Goal: Information Seeking & Learning: Compare options

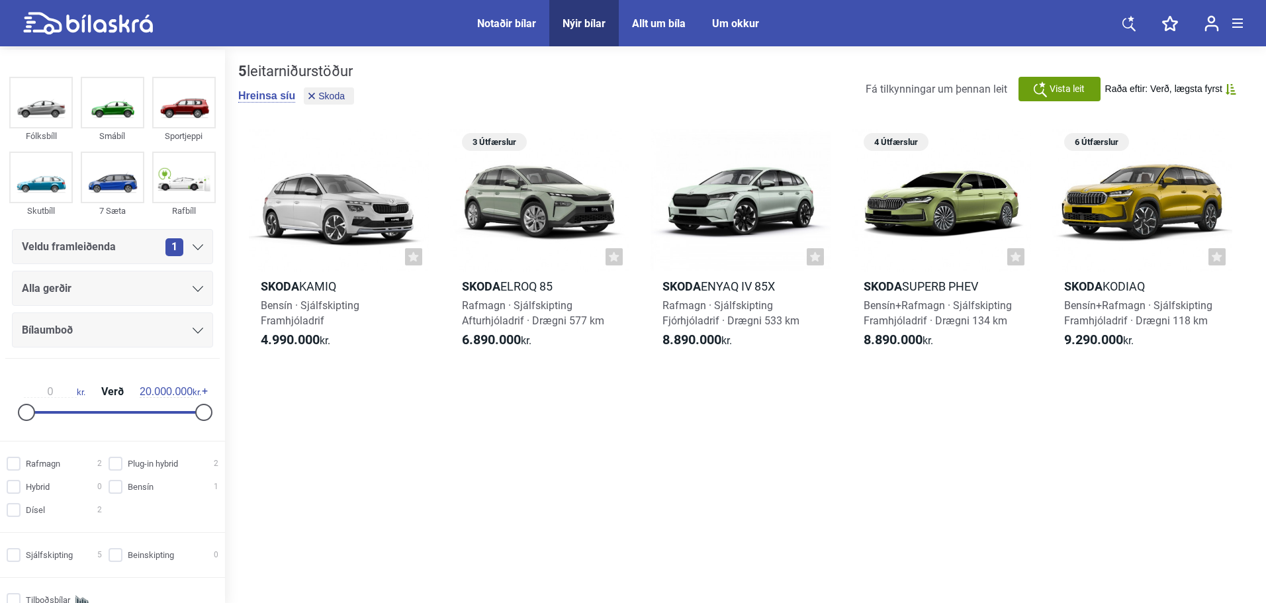
click at [136, 247] on div "Veldu framleiðenda 1" at bounding box center [112, 247] width 181 height 19
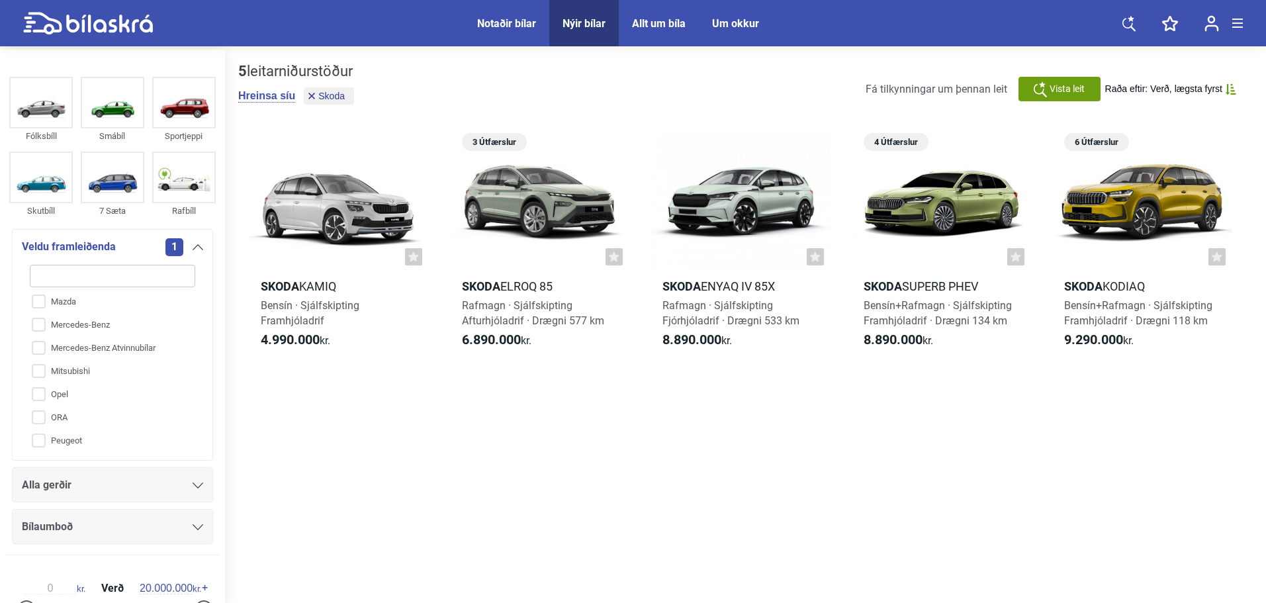
scroll to position [525, 0]
click at [75, 312] on input "Skoda" at bounding box center [104, 313] width 167 height 23
checkbox input "false"
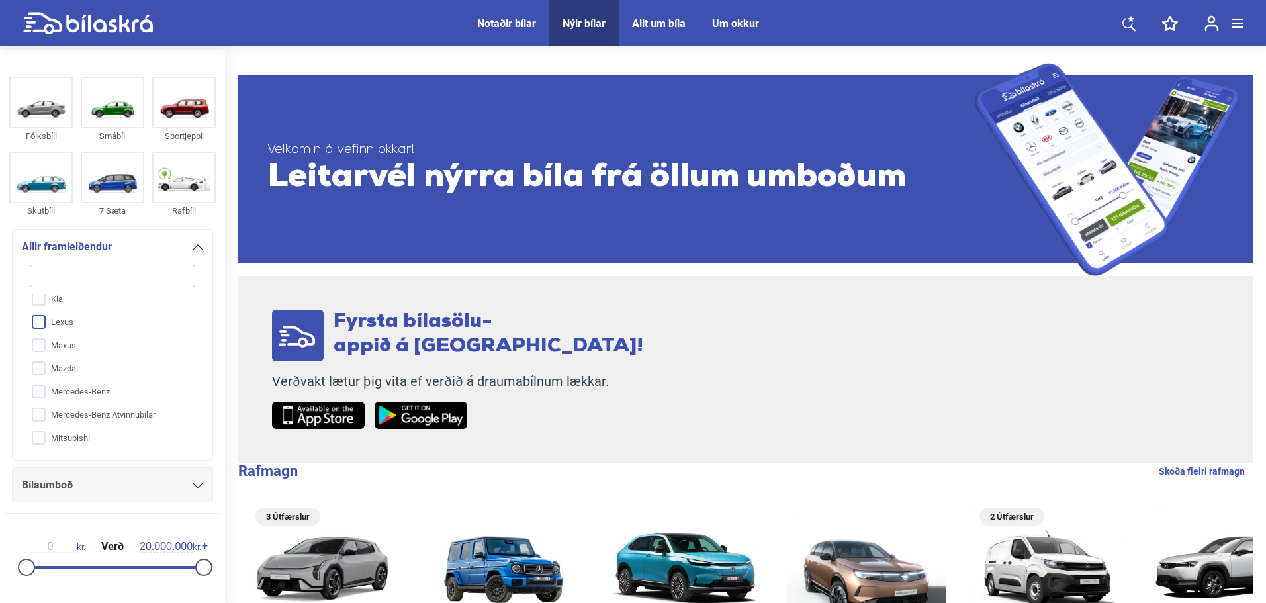
scroll to position [206, 0]
click at [80, 352] on input "Lexus" at bounding box center [104, 354] width 167 height 23
checkbox input "true"
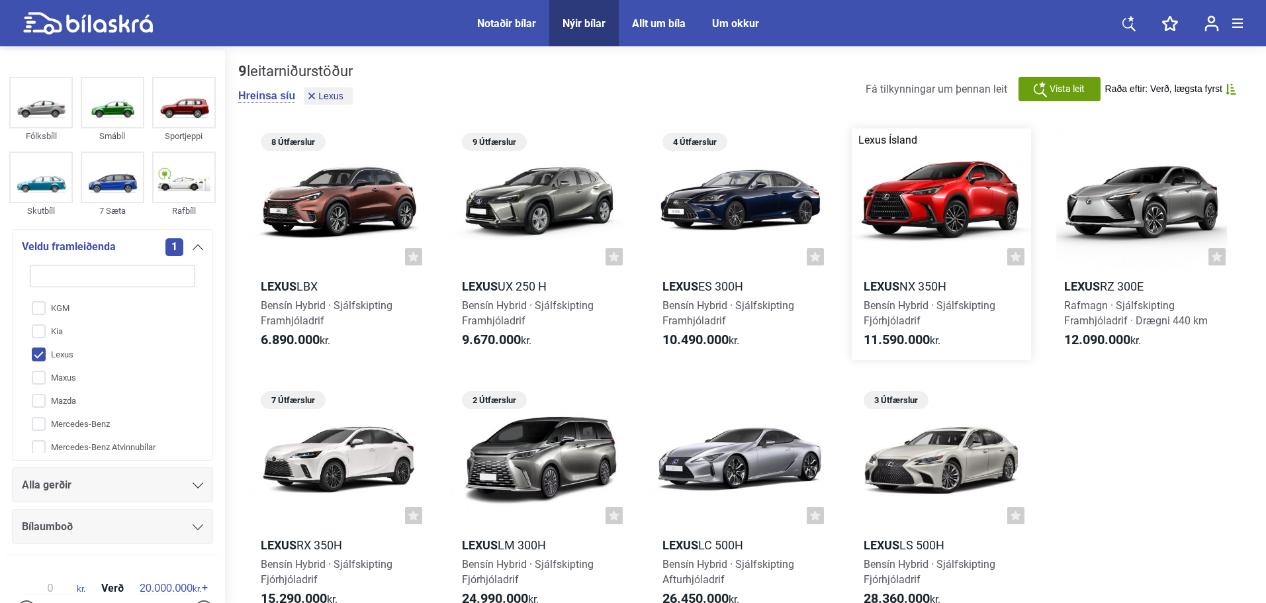
click at [949, 217] on div at bounding box center [942, 200] width 180 height 144
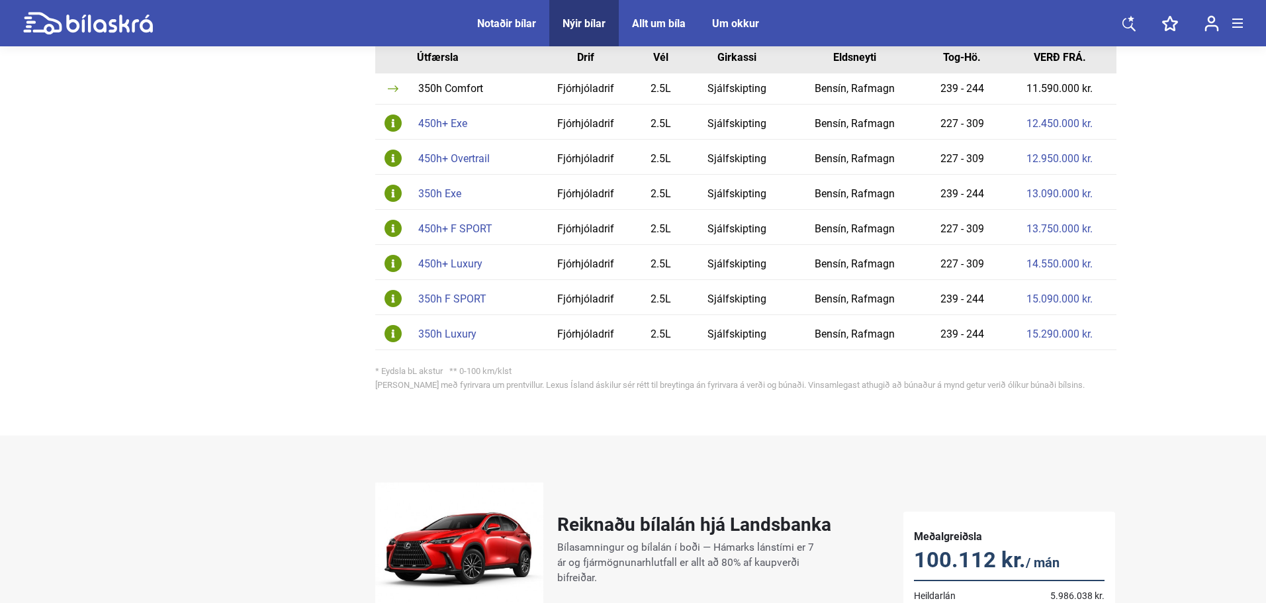
scroll to position [662, 0]
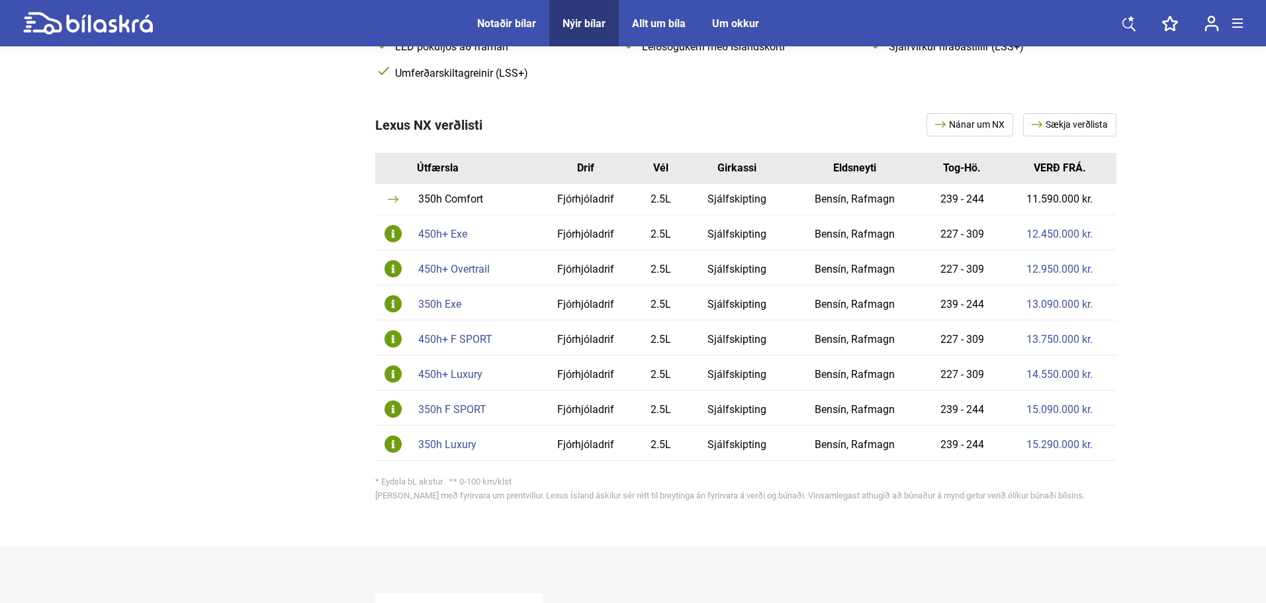
drag, startPoint x: 570, startPoint y: 20, endPoint x: 562, endPoint y: 28, distance: 11.7
click at [570, 20] on div "Nýir bílar" at bounding box center [583, 23] width 43 height 13
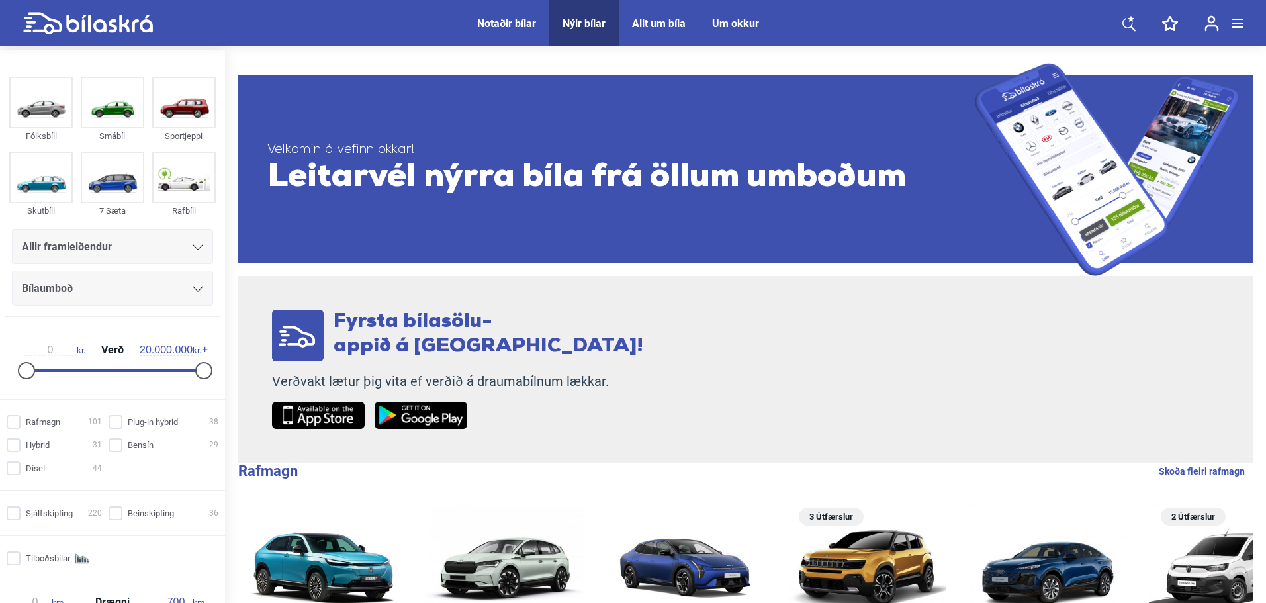
click at [134, 243] on div "Allir framleiðendur" at bounding box center [112, 247] width 181 height 19
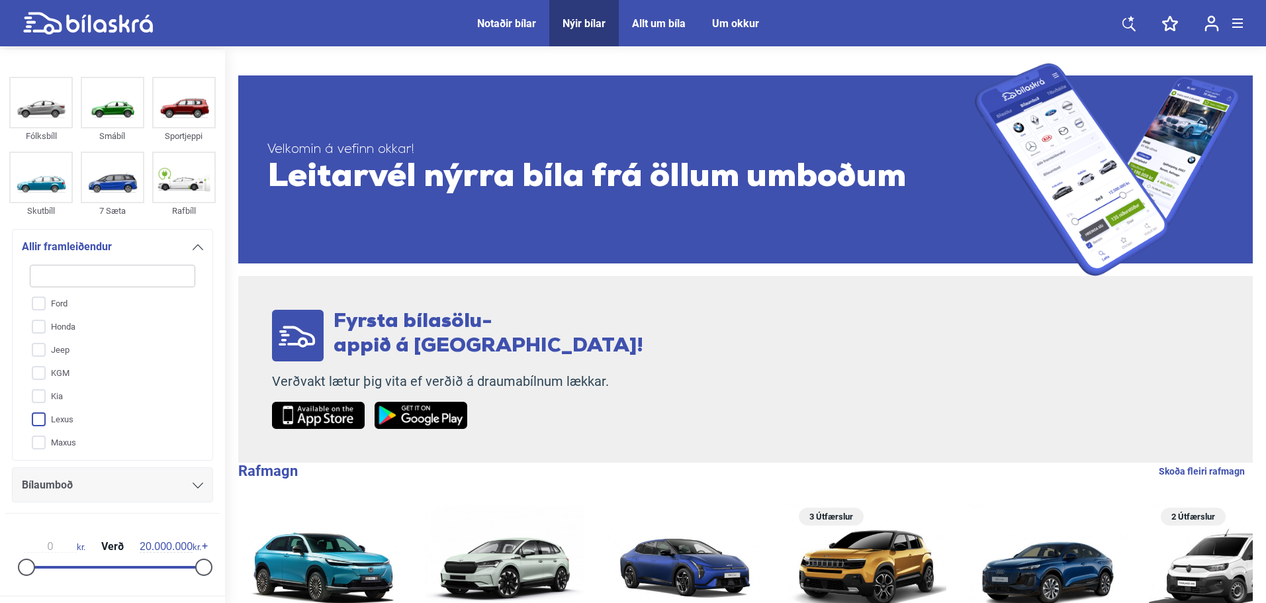
scroll to position [110, 0]
click at [52, 307] on input "Fiat" at bounding box center [104, 311] width 167 height 23
checkbox input "true"
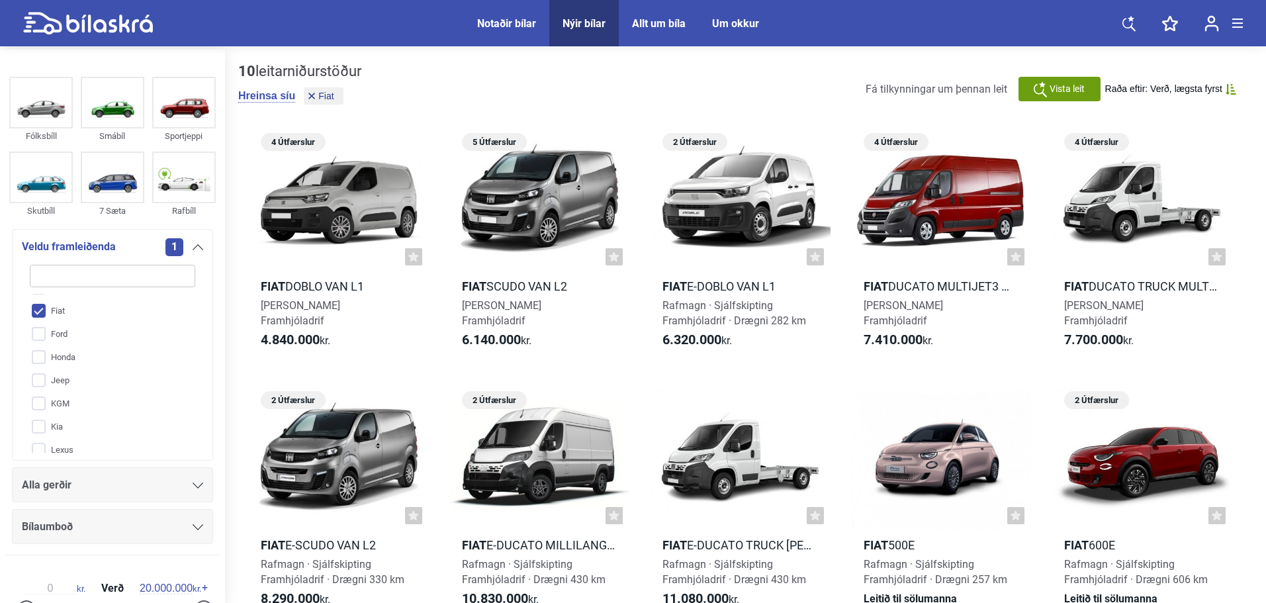
click at [79, 484] on div "Alla gerðir" at bounding box center [112, 485] width 181 height 19
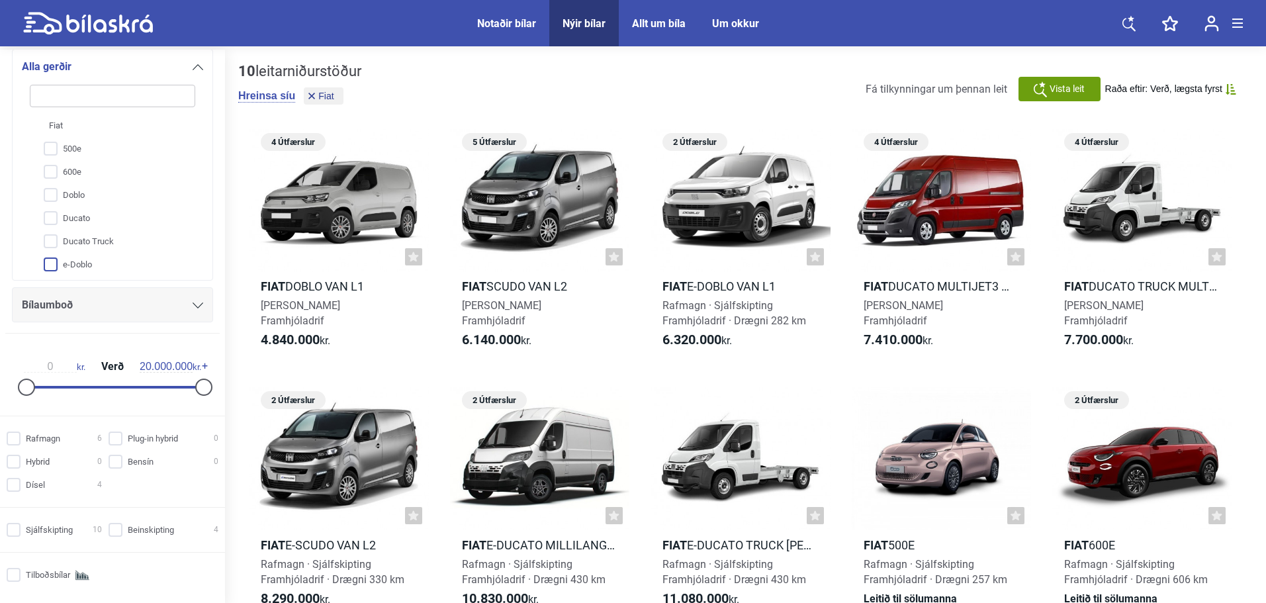
click at [91, 268] on input "e-Doblo" at bounding box center [104, 264] width 167 height 23
click at [87, 265] on input "e-Doblo" at bounding box center [104, 264] width 167 height 23
checkbox input "false"
click at [101, 191] on input "e-Ducato" at bounding box center [104, 191] width 167 height 23
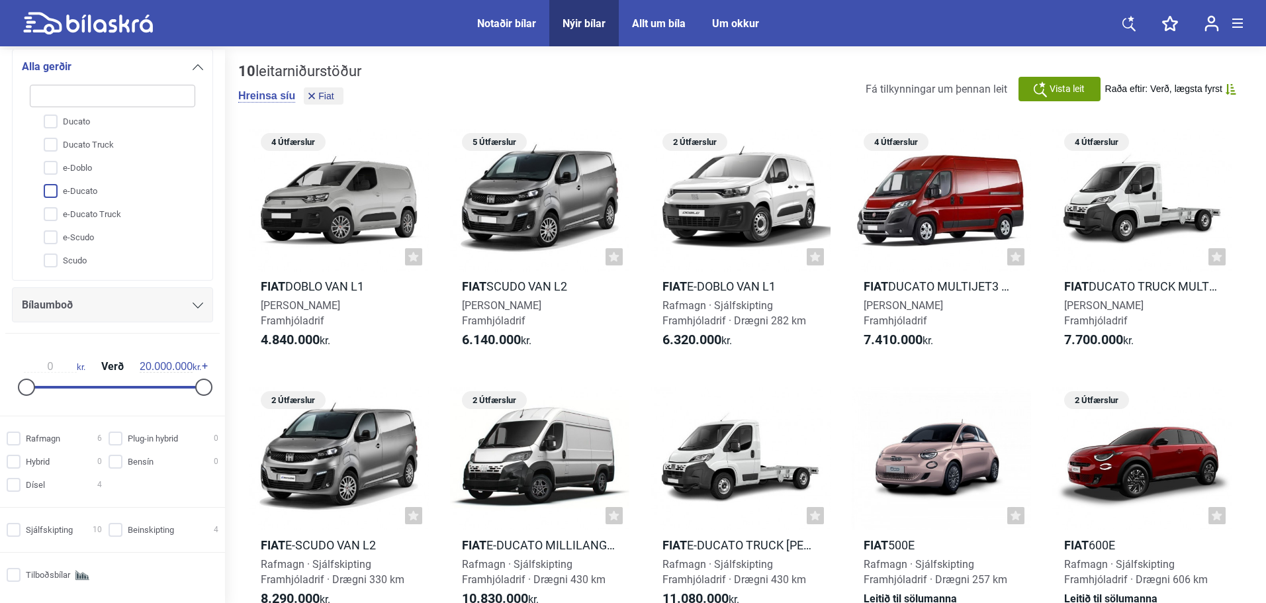
checkbox input "true"
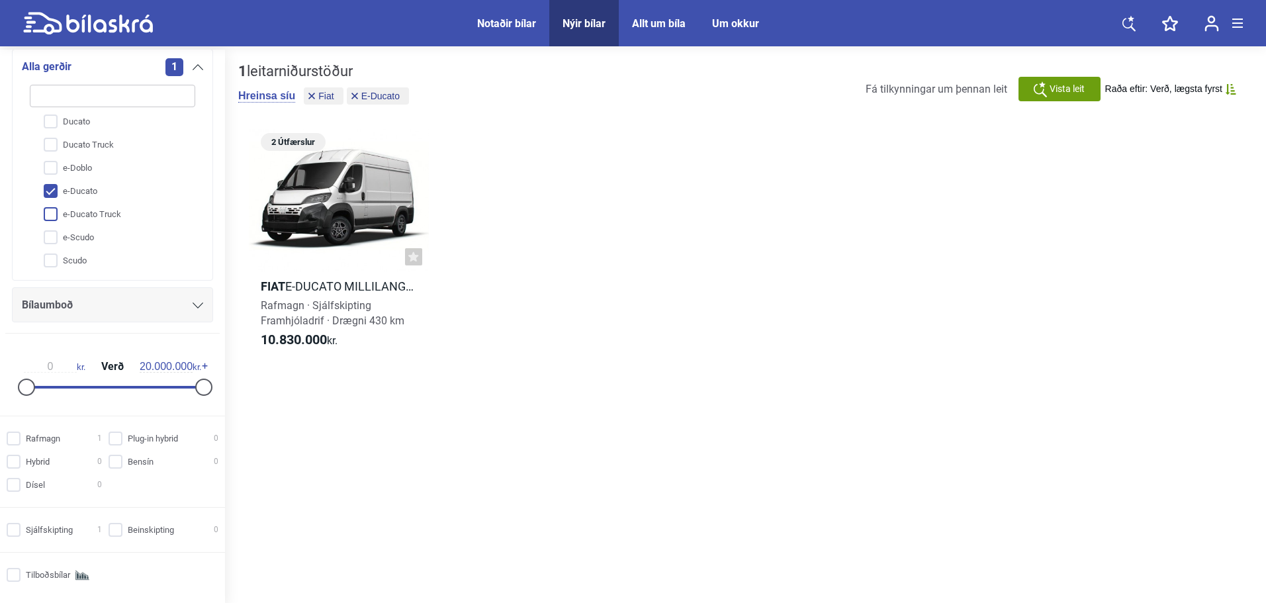
click at [109, 224] on input "e-Ducato Truck" at bounding box center [104, 214] width 167 height 23
checkbox input "true"
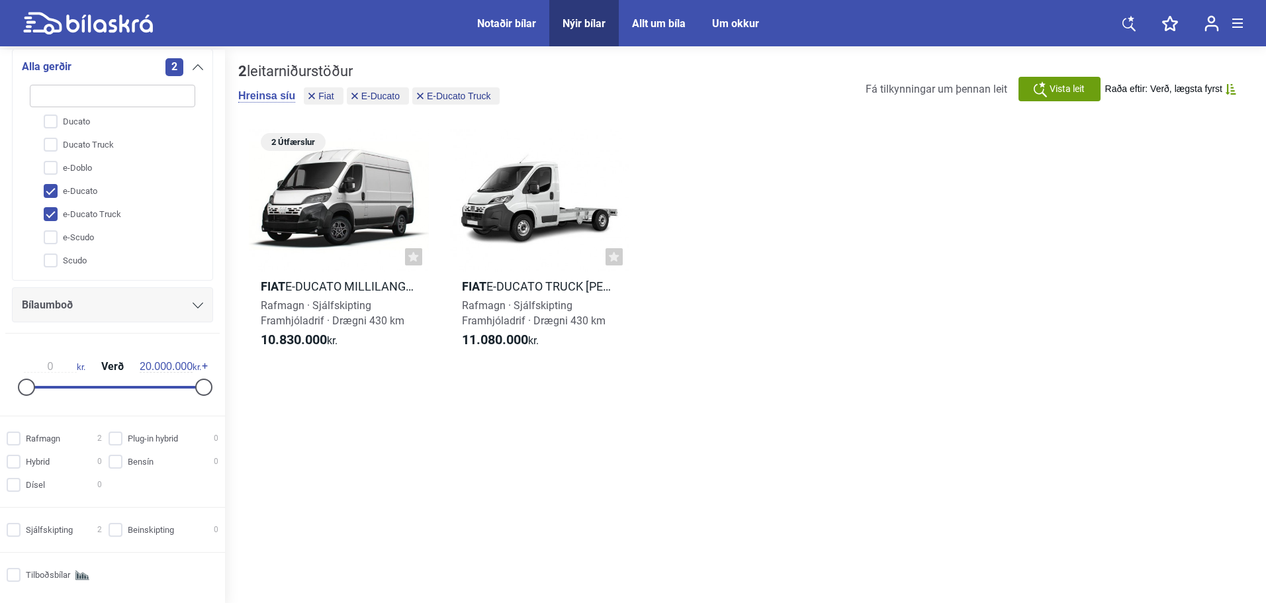
drag, startPoint x: 91, startPoint y: 199, endPoint x: 88, endPoint y: 206, distance: 7.4
click at [91, 199] on input "e-Ducato" at bounding box center [104, 191] width 167 height 23
checkbox input "false"
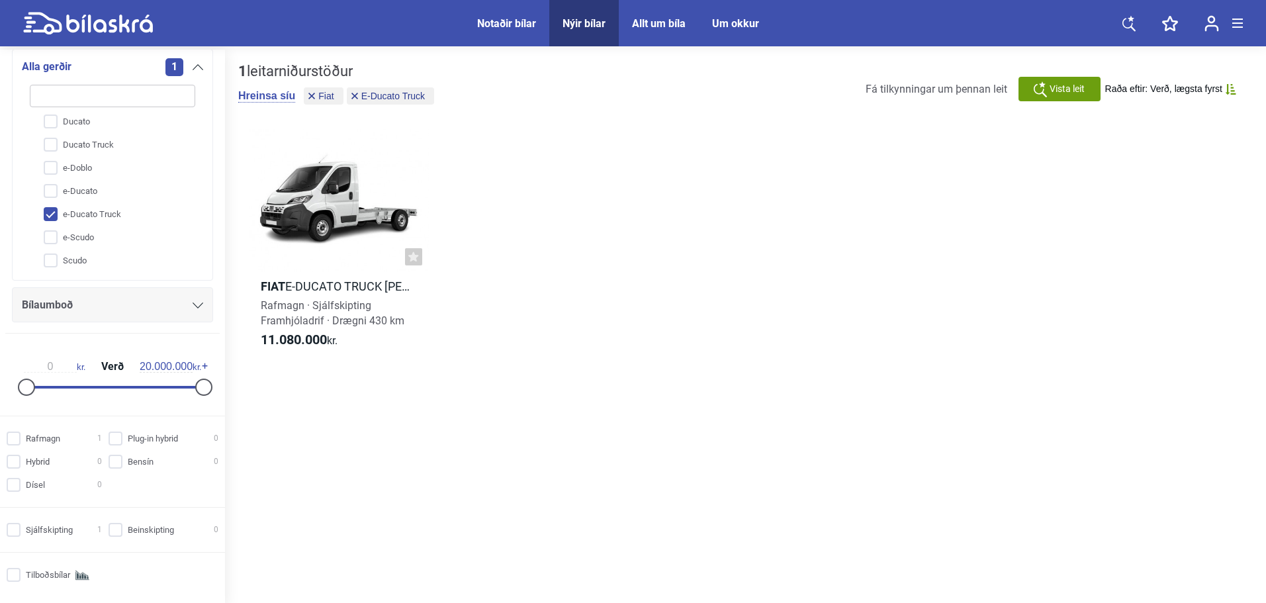
click at [87, 213] on input "e-Ducato Truck" at bounding box center [104, 214] width 167 height 23
checkbox input "false"
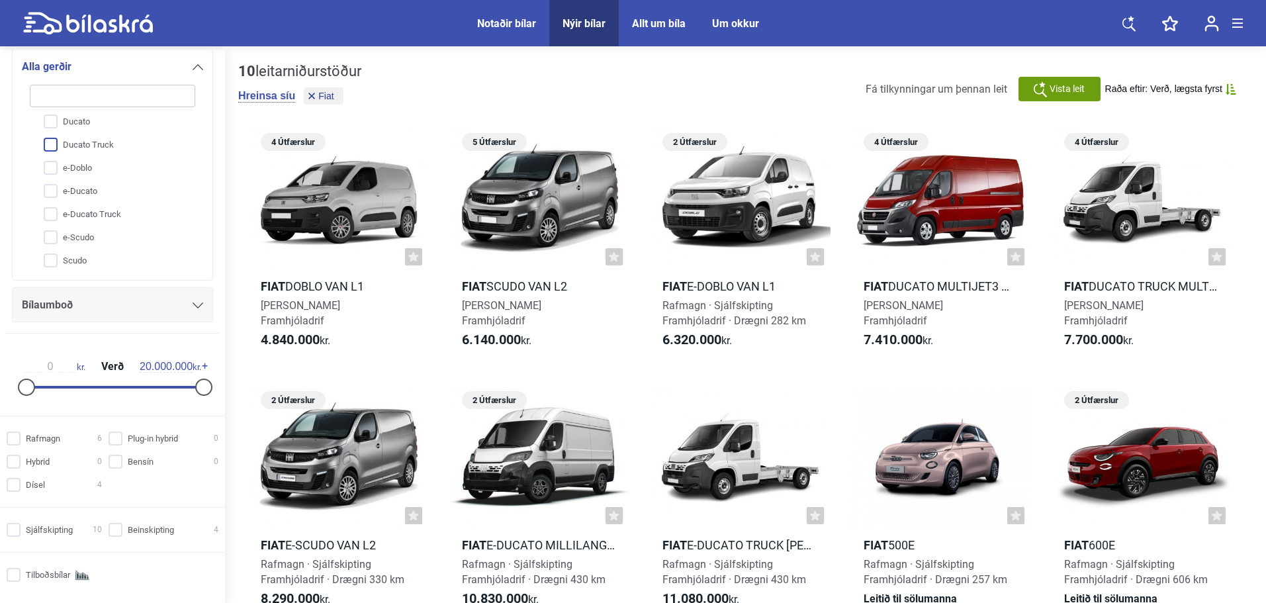
click at [110, 153] on input "Ducato Truck" at bounding box center [104, 145] width 167 height 23
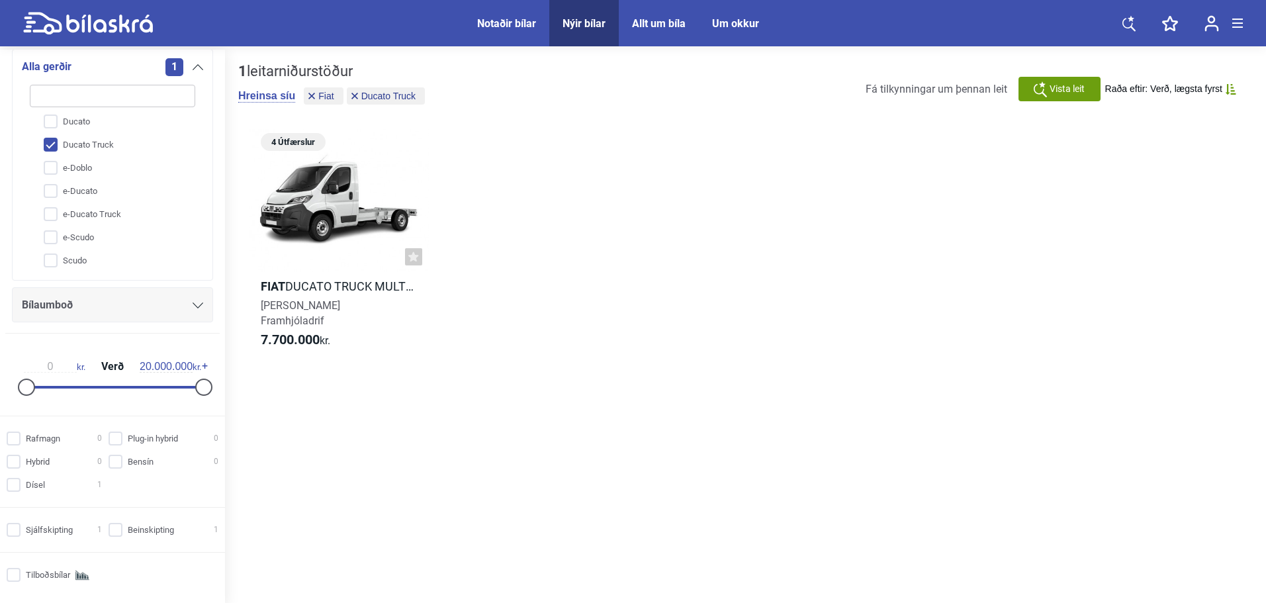
click at [78, 148] on input "Ducato Truck" at bounding box center [104, 145] width 167 height 23
checkbox input "false"
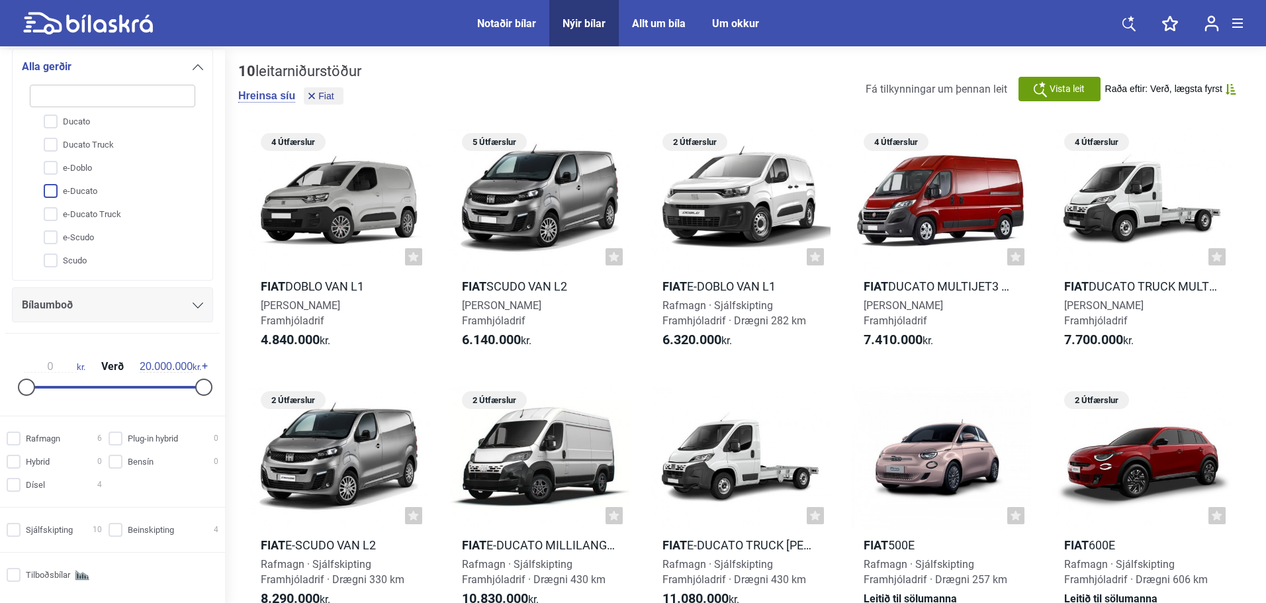
click at [92, 193] on input "e-Ducato" at bounding box center [104, 191] width 167 height 23
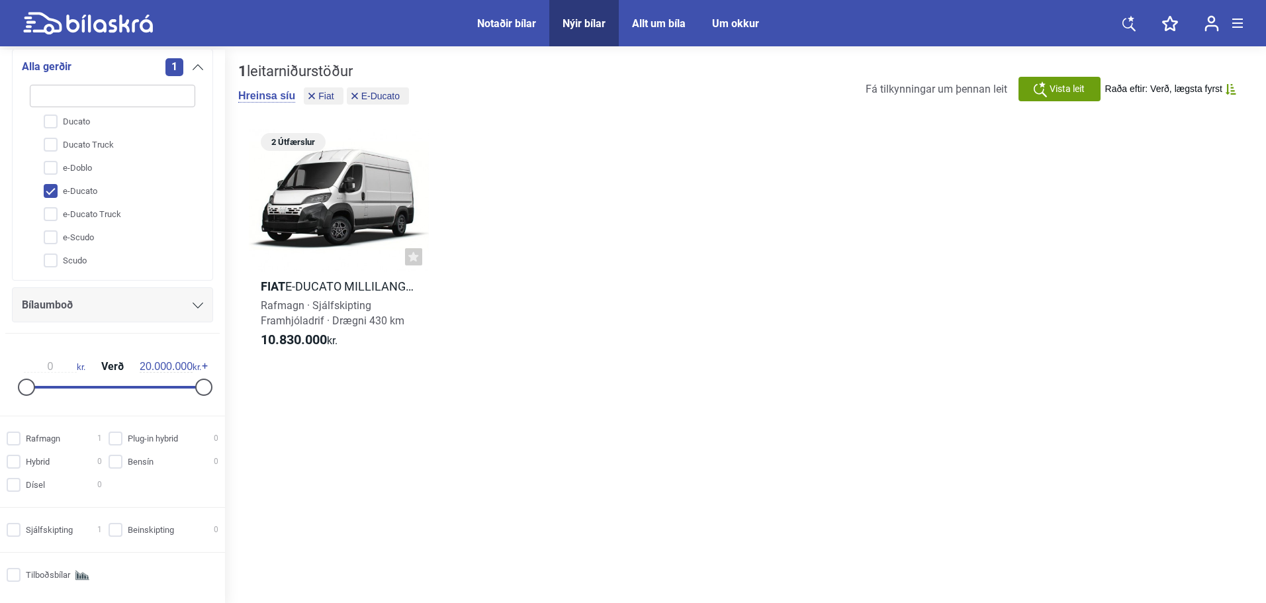
click at [80, 193] on input "e-Ducato" at bounding box center [104, 191] width 167 height 23
checkbox input "false"
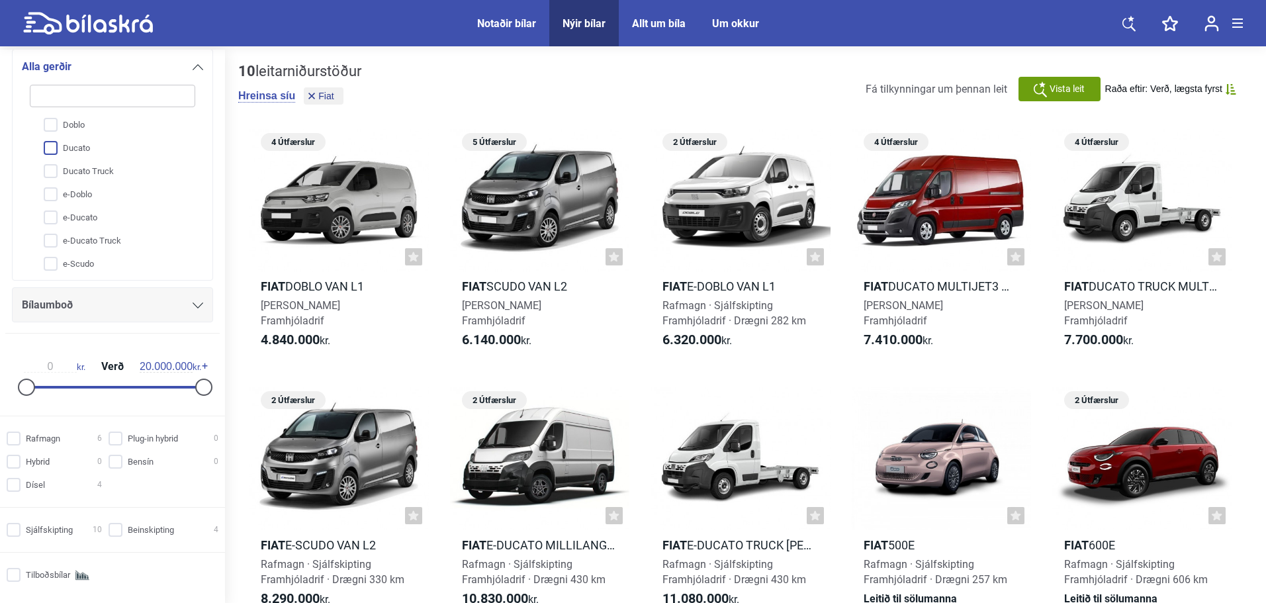
scroll to position [97, 0]
click at [109, 221] on input "e-Ducato Truck" at bounding box center [104, 214] width 167 height 23
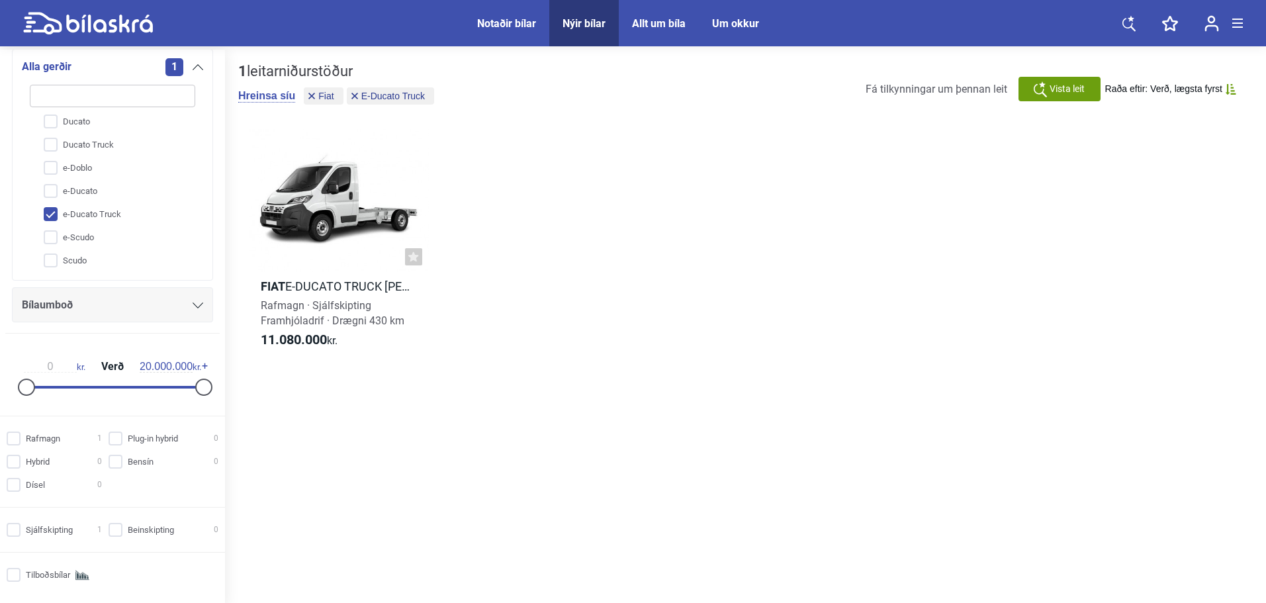
click at [99, 216] on input "e-Ducato Truck" at bounding box center [104, 214] width 167 height 23
checkbox input "false"
click at [88, 232] on input "e-Scudo" at bounding box center [104, 237] width 167 height 23
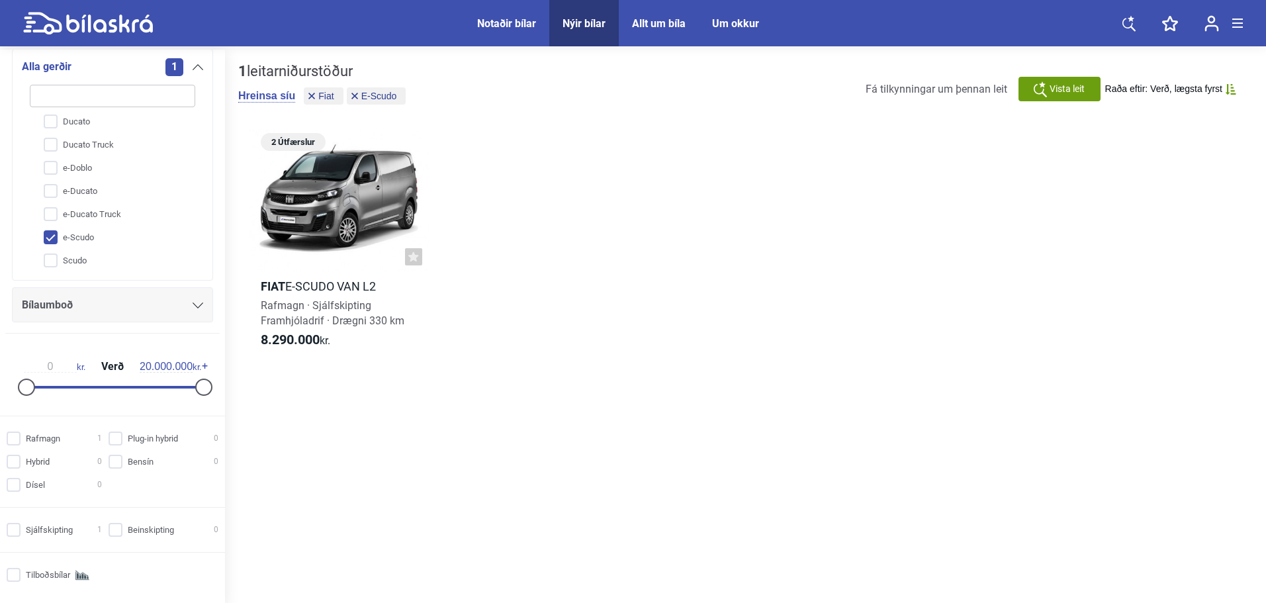
click at [87, 235] on input "e-Scudo" at bounding box center [104, 237] width 167 height 23
checkbox input "false"
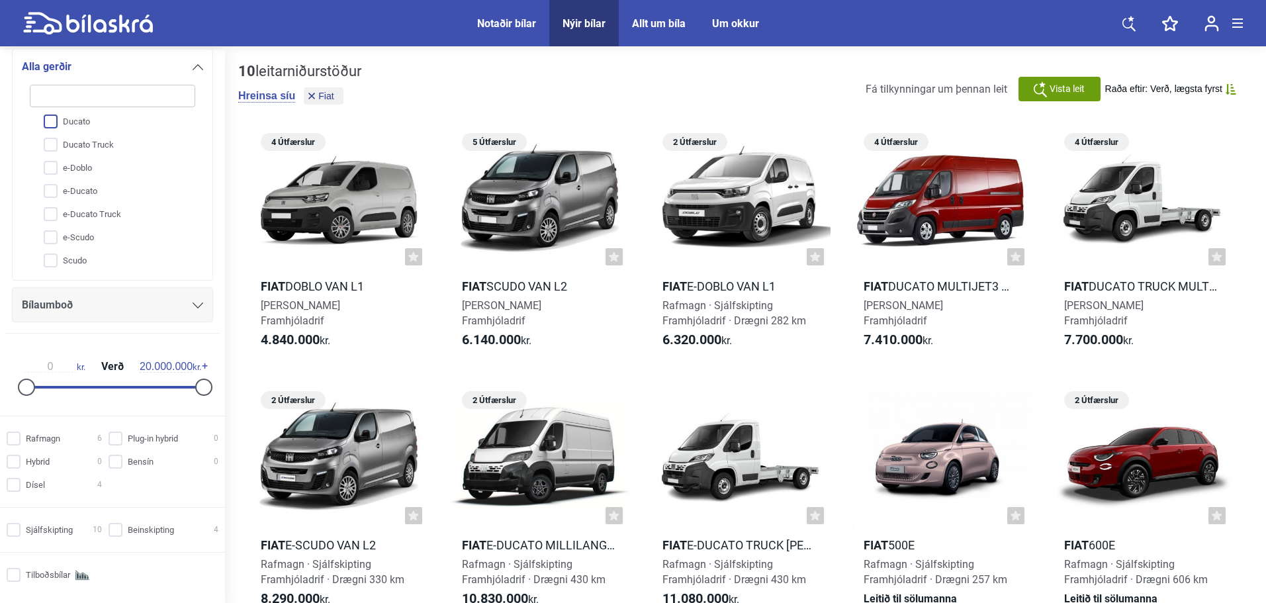
click at [91, 126] on input "Ducato" at bounding box center [104, 121] width 167 height 23
checkbox input "true"
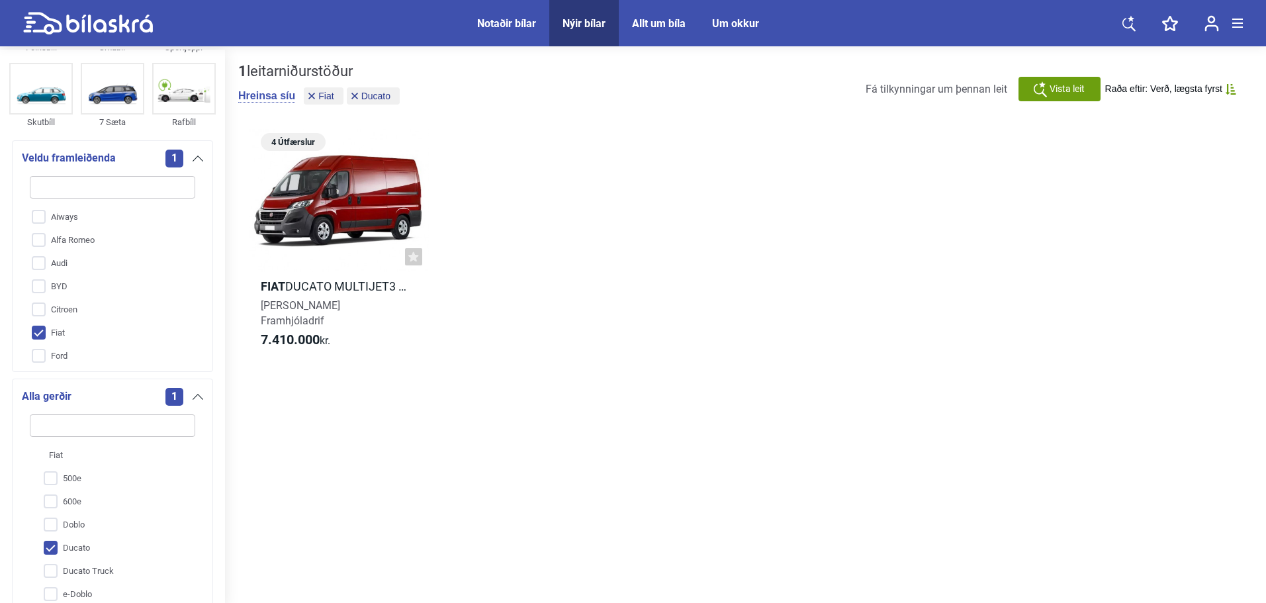
scroll to position [87, 0]
click at [571, 20] on div "Nýir bílar" at bounding box center [583, 23] width 43 height 13
checkbox input "false"
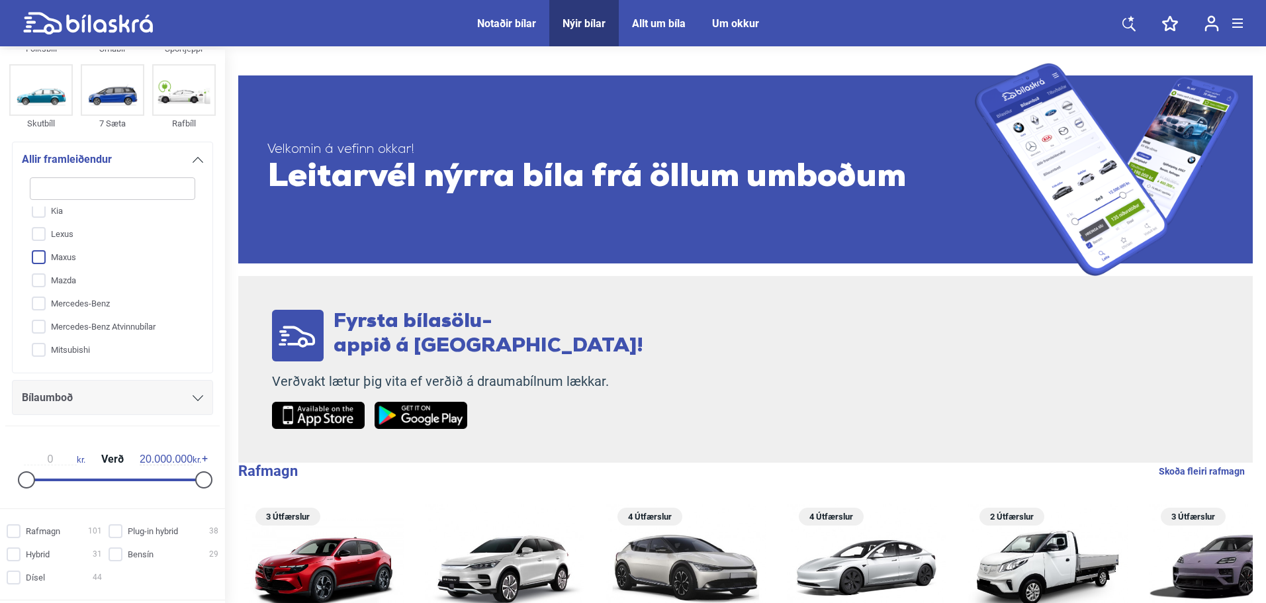
scroll to position [195, 0]
click at [65, 280] on input "Lexus" at bounding box center [104, 278] width 167 height 23
checkbox input "true"
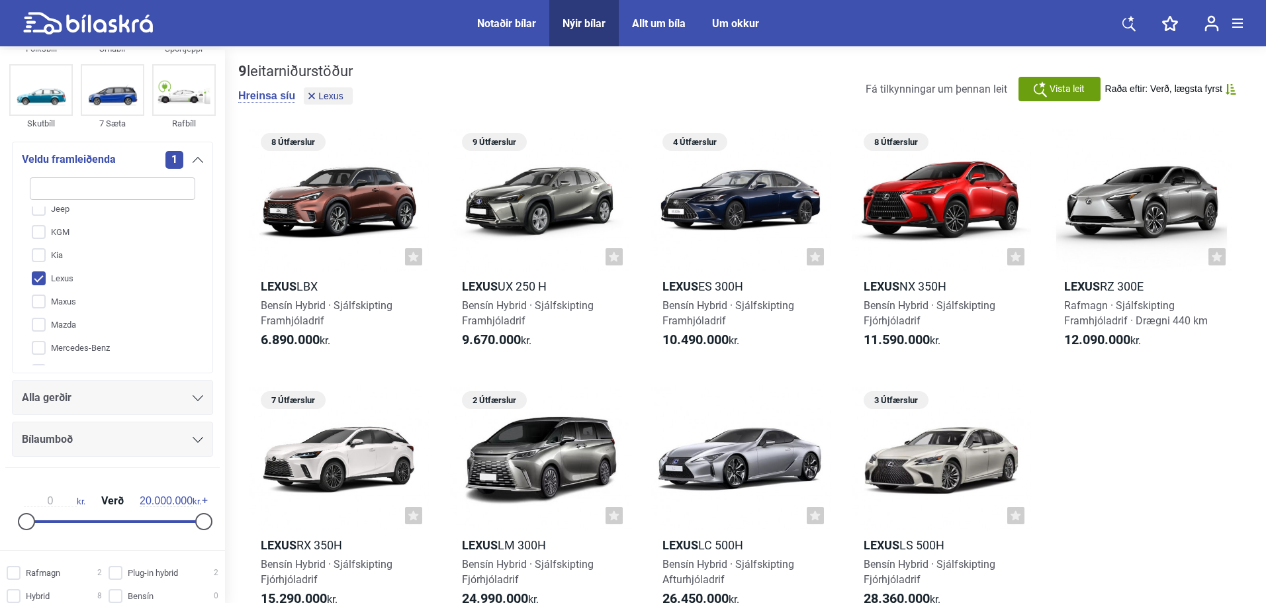
click at [78, 393] on div "Alla gerðir" at bounding box center [112, 397] width 181 height 19
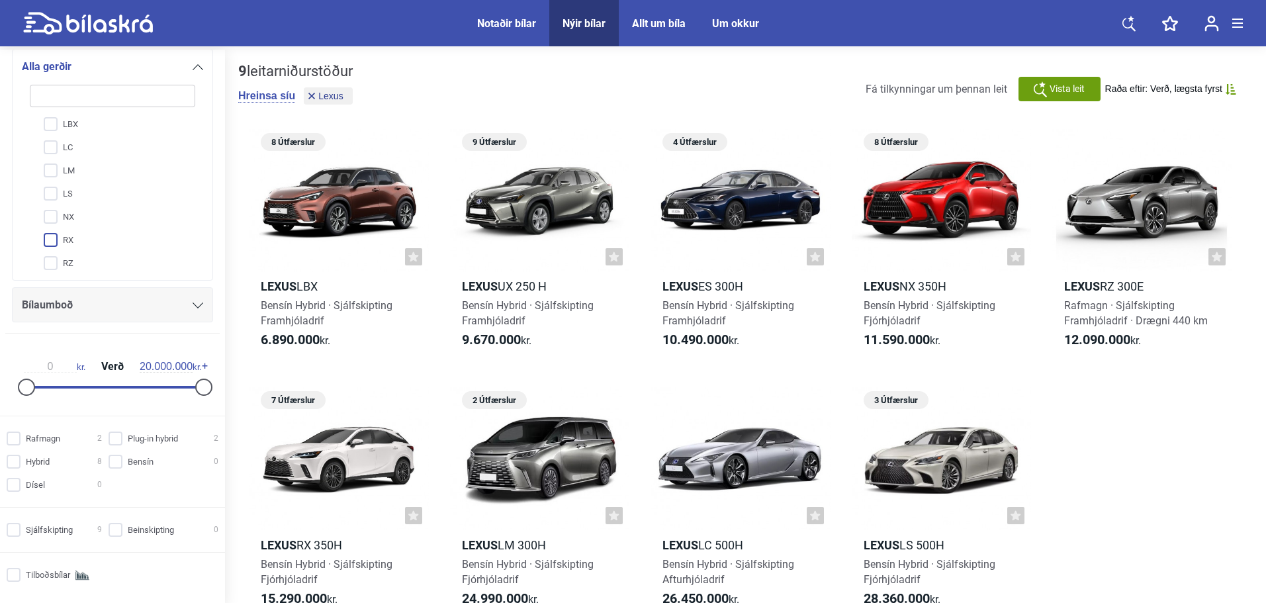
scroll to position [73, 0]
click at [70, 261] on input "UX" at bounding box center [104, 260] width 167 height 23
checkbox input "true"
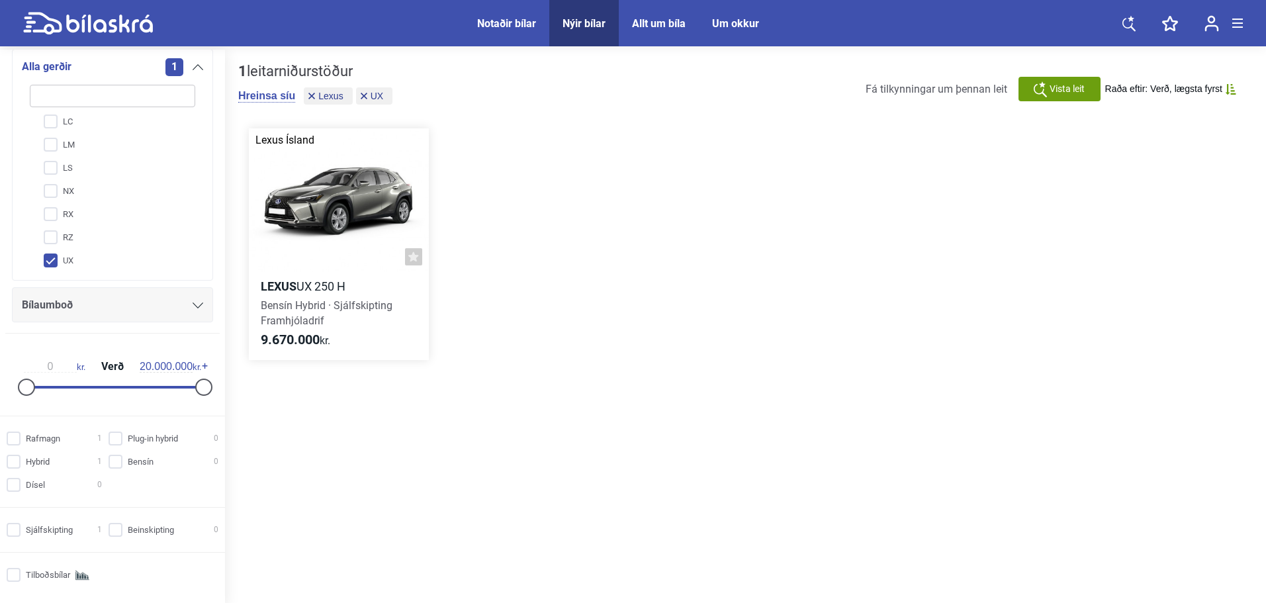
click at [308, 197] on div at bounding box center [339, 200] width 180 height 144
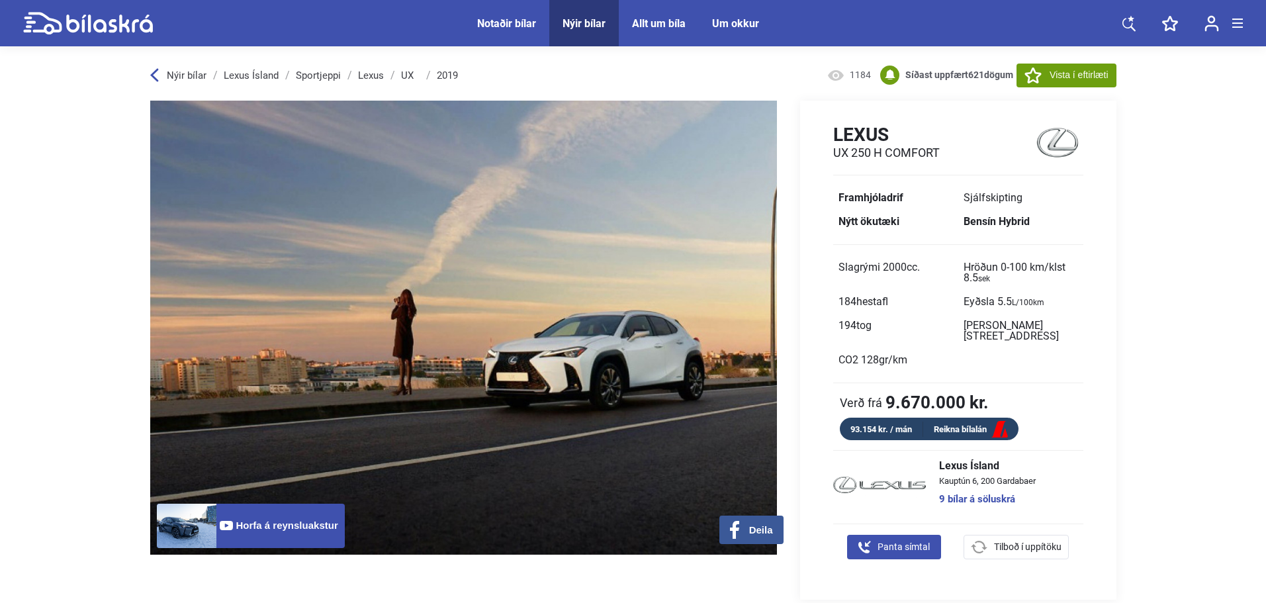
click at [358, 77] on link "Lexus" at bounding box center [371, 75] width 26 height 11
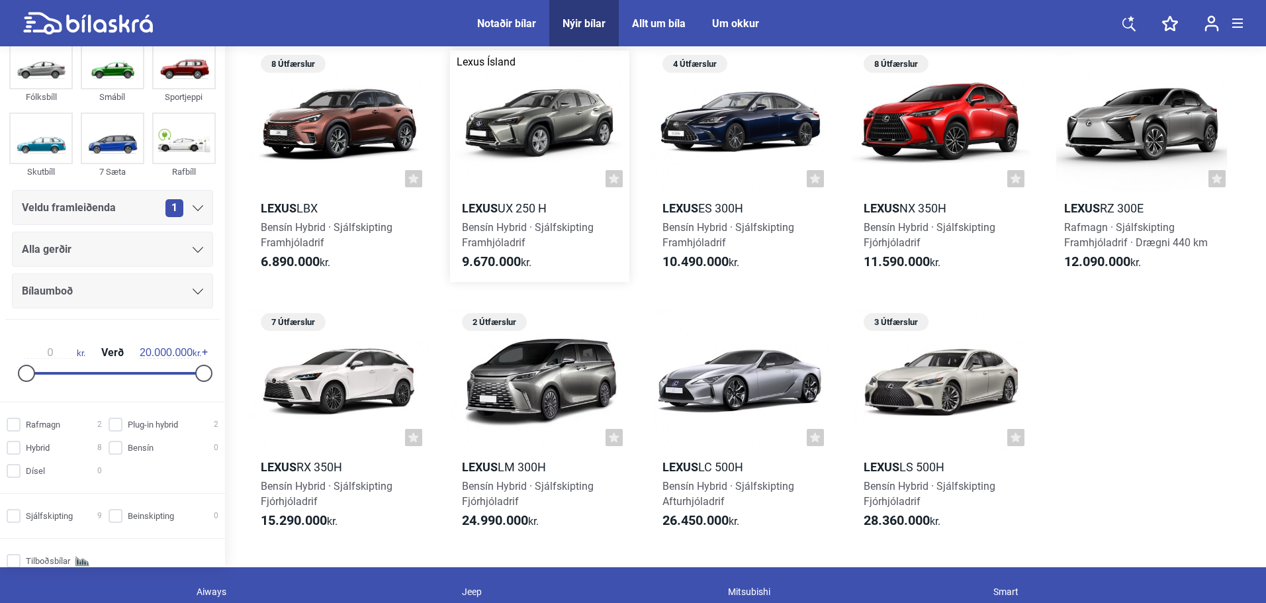
scroll to position [110, 0]
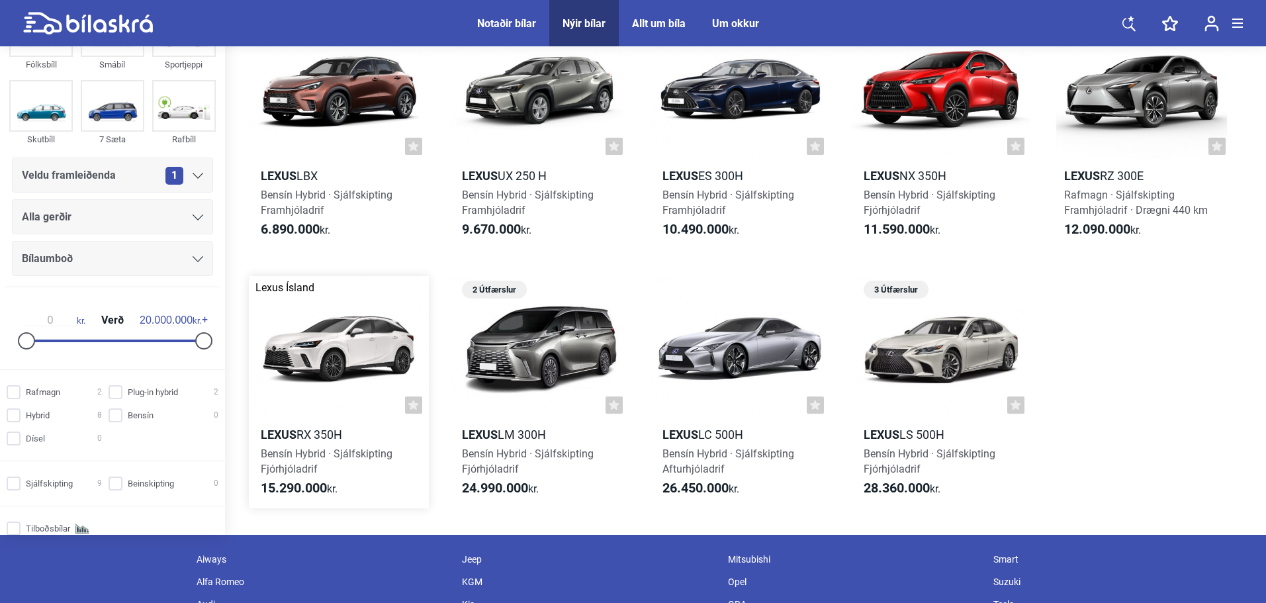
click at [373, 387] on div at bounding box center [339, 348] width 180 height 144
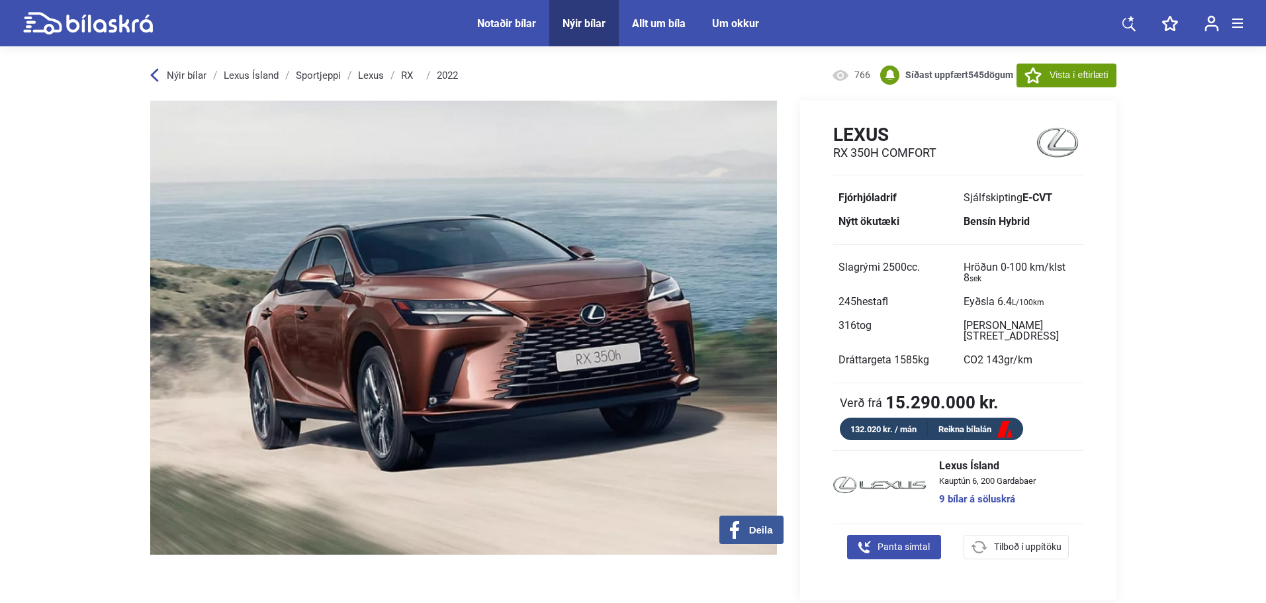
click at [571, 22] on div "Nýir bílar" at bounding box center [583, 23] width 43 height 13
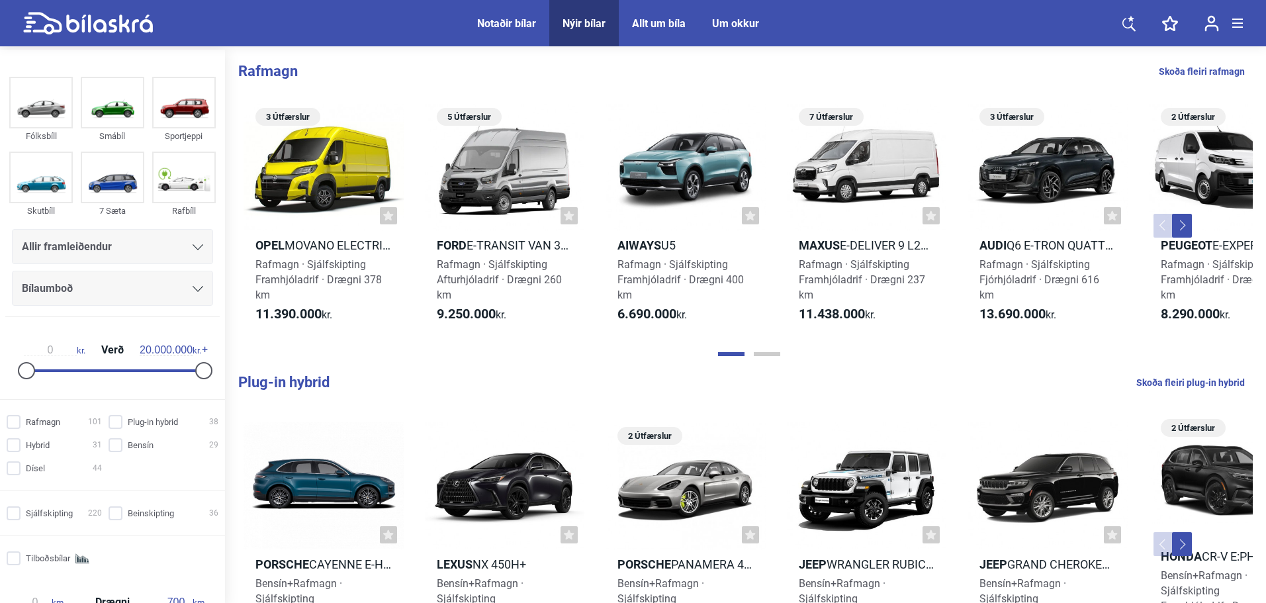
click at [152, 242] on div "Allir framleiðendur" at bounding box center [112, 247] width 181 height 19
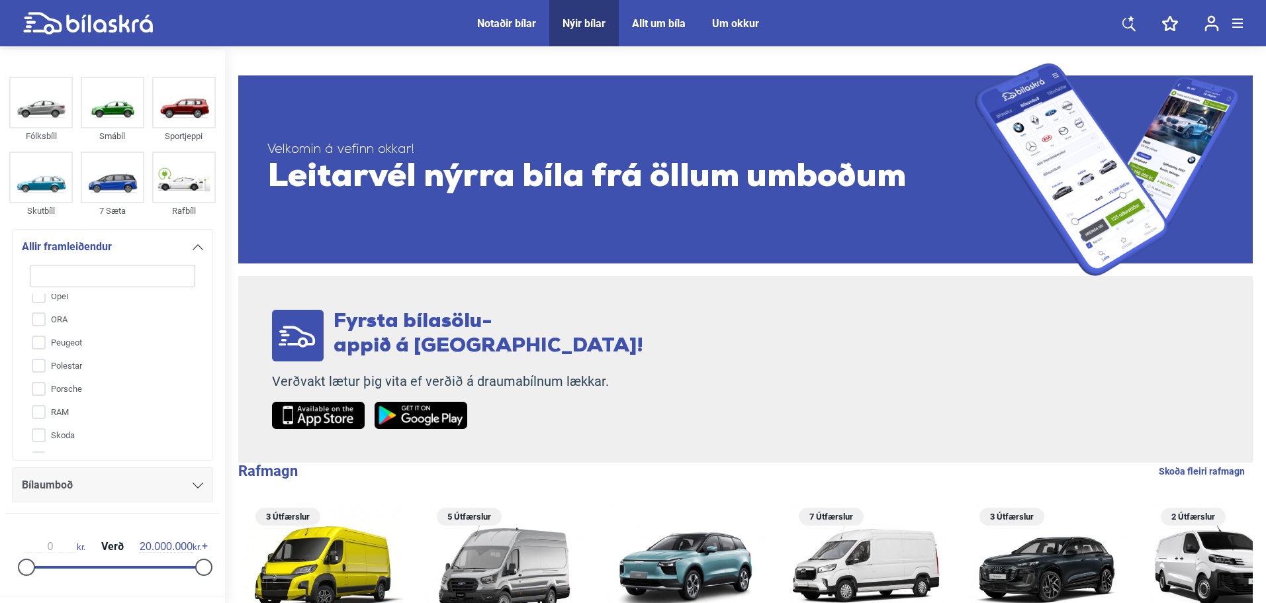
scroll to position [522, 0]
click at [98, 435] on input "Volvo" at bounding box center [104, 432] width 167 height 23
checkbox input "true"
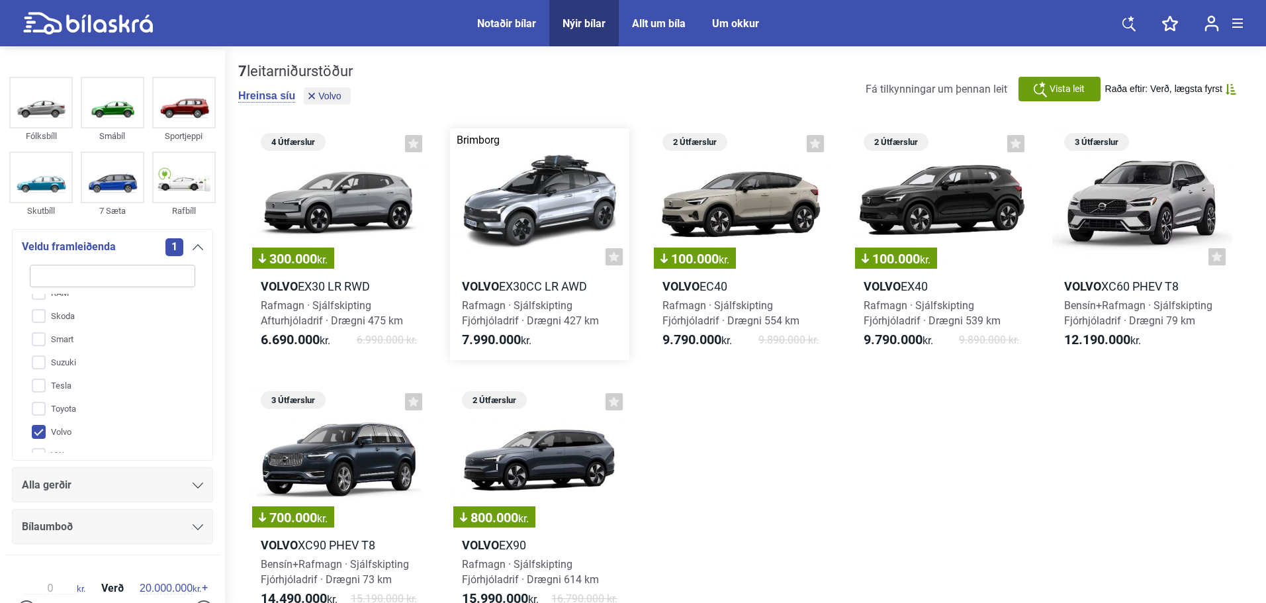
click at [521, 197] on div at bounding box center [540, 200] width 180 height 144
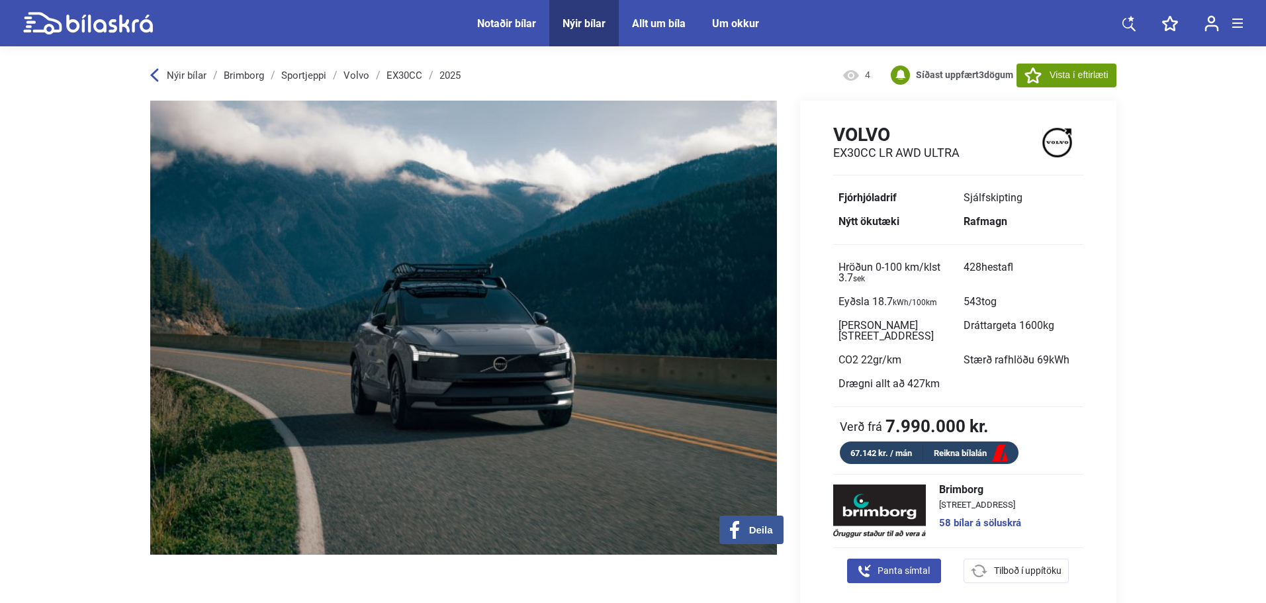
click at [556, 19] on span "Nýir bílar" at bounding box center [583, 23] width 69 height 46
click at [560, 19] on span "Nýir bílar" at bounding box center [583, 23] width 69 height 46
click at [563, 22] on span "Nýir bílar" at bounding box center [583, 23] width 69 height 46
click at [578, 22] on div "Nýir bílar" at bounding box center [583, 23] width 43 height 13
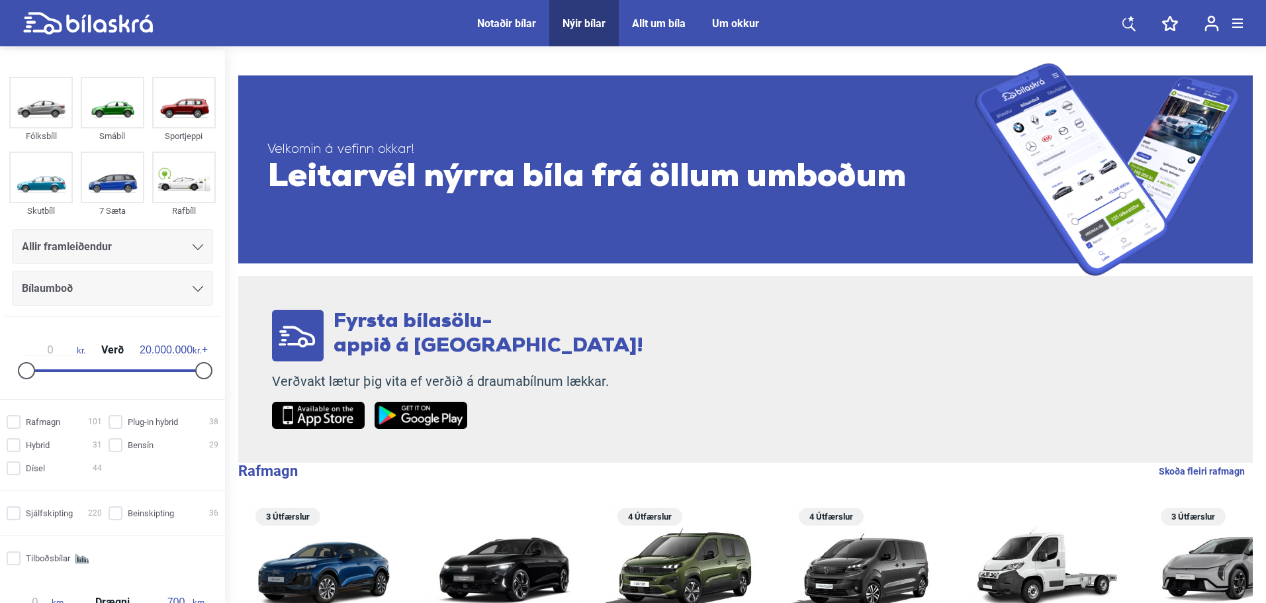
click at [75, 246] on span "Allir framleiðendur" at bounding box center [67, 247] width 90 height 19
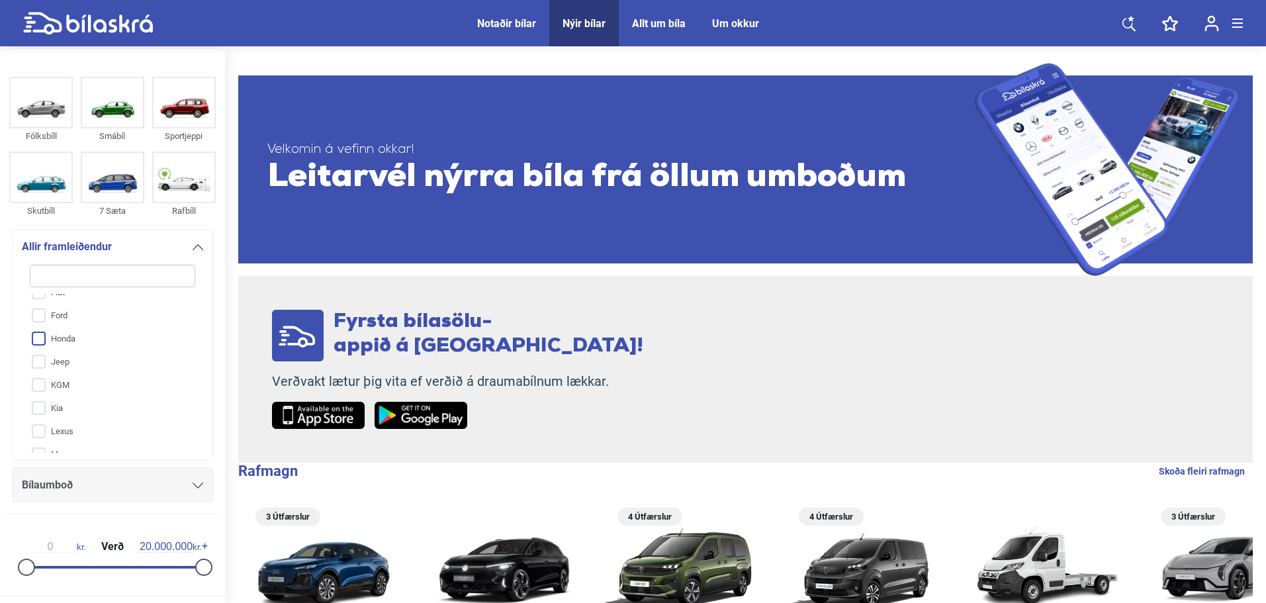
scroll to position [110, 0]
click at [72, 377] on input "Jeep" at bounding box center [104, 380] width 167 height 23
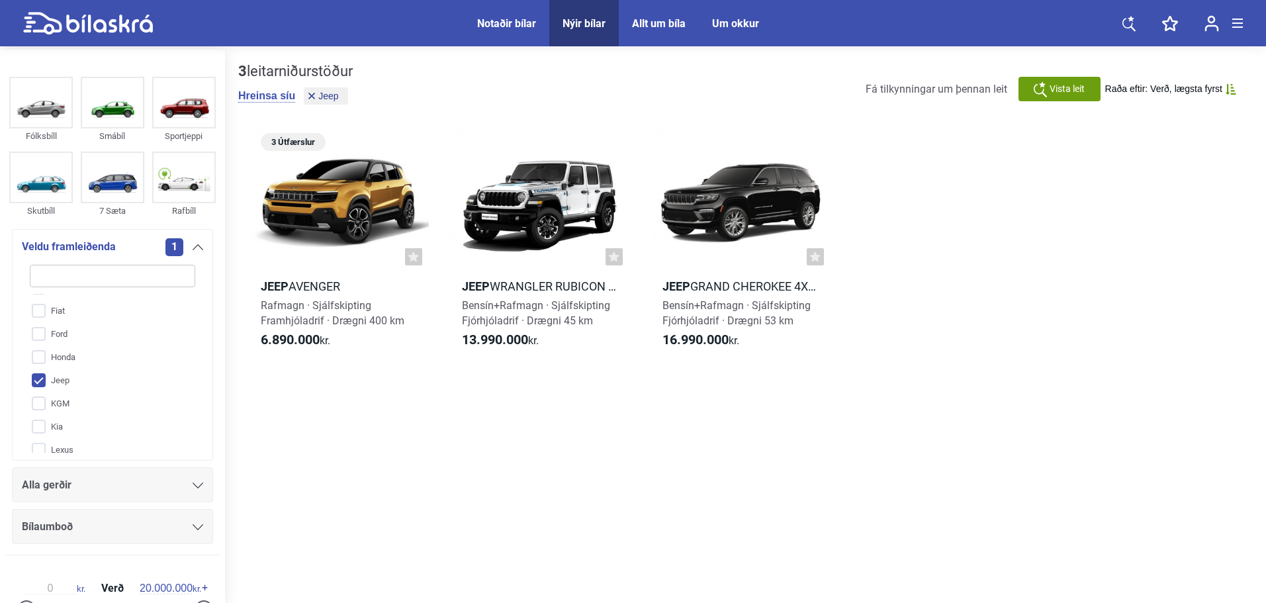
click at [578, 24] on div "Nýir bílar" at bounding box center [583, 23] width 43 height 13
checkbox input "false"
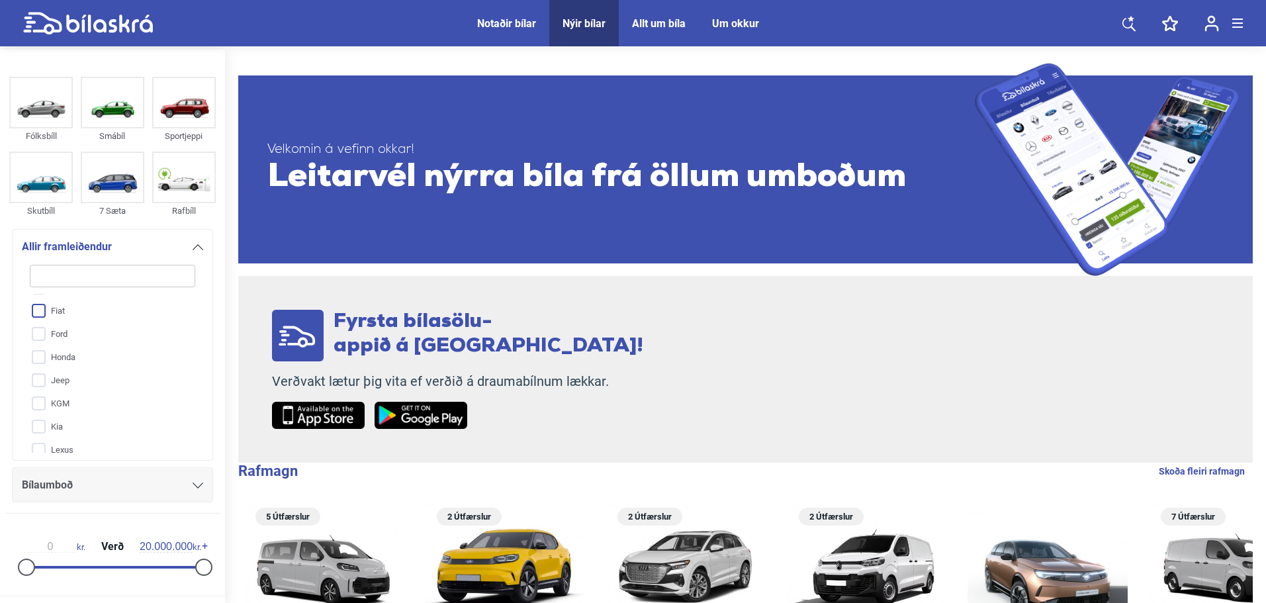
click at [53, 312] on input "Fiat" at bounding box center [104, 311] width 167 height 23
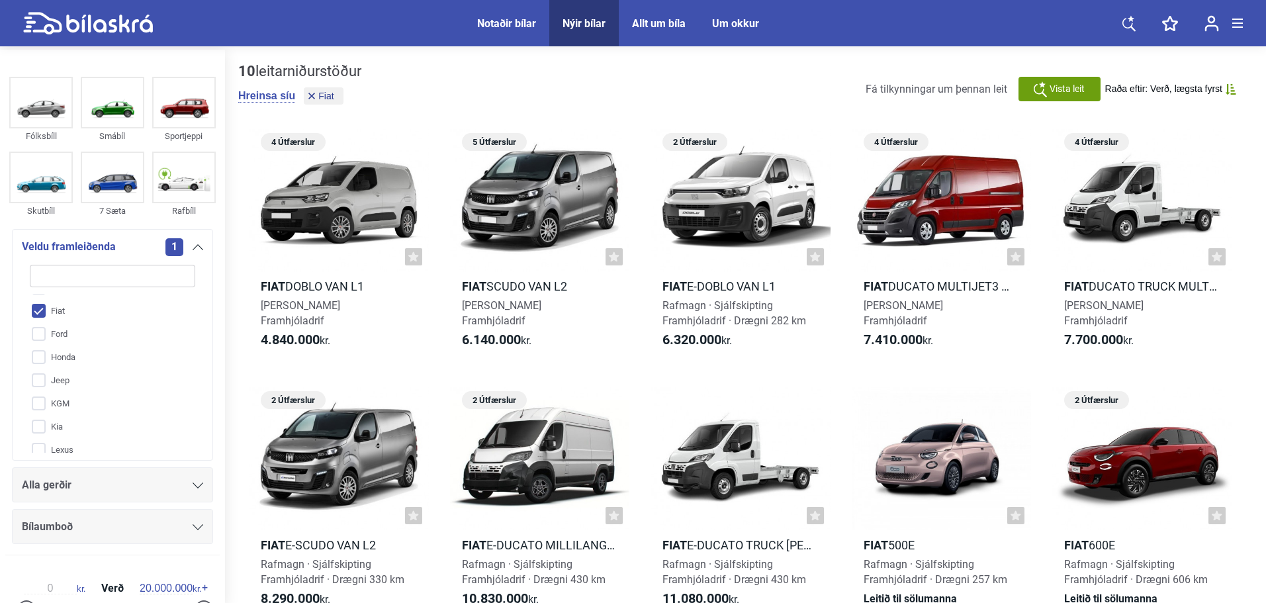
click at [567, 26] on div "Nýir bílar" at bounding box center [583, 23] width 43 height 13
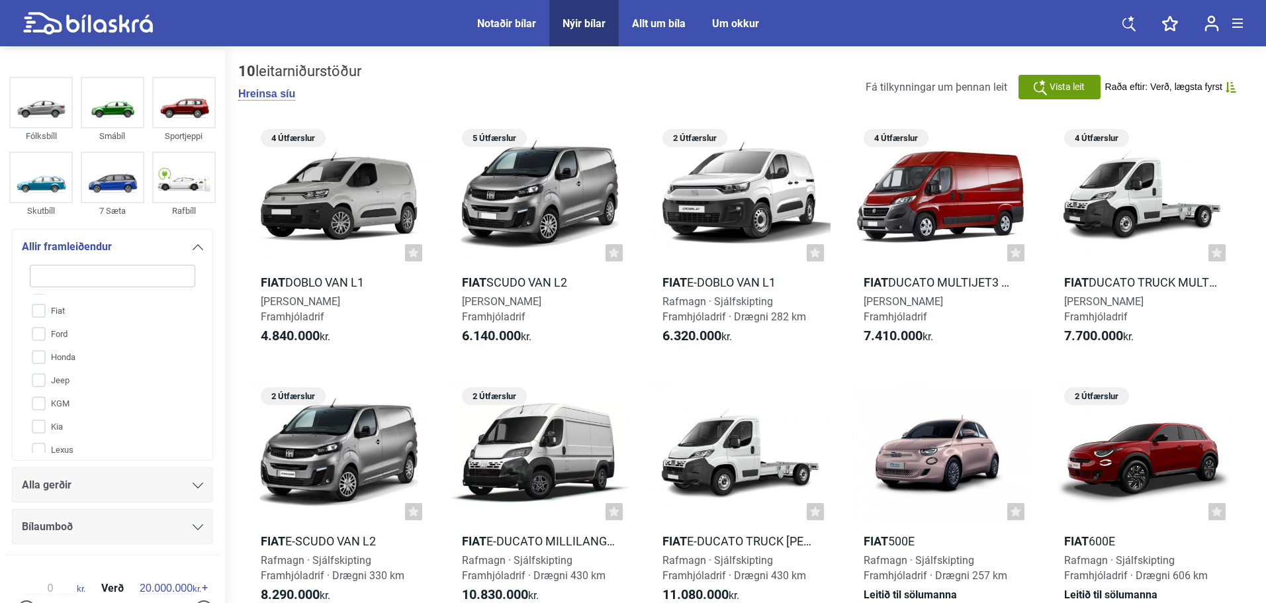
checkbox input "false"
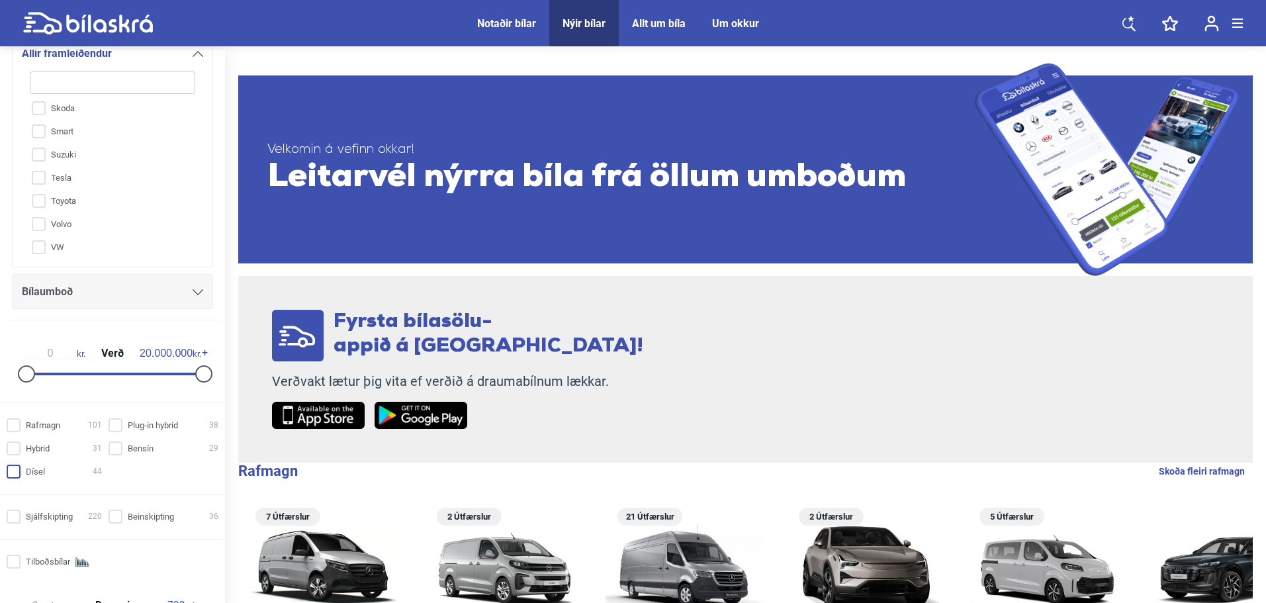
scroll to position [47, 0]
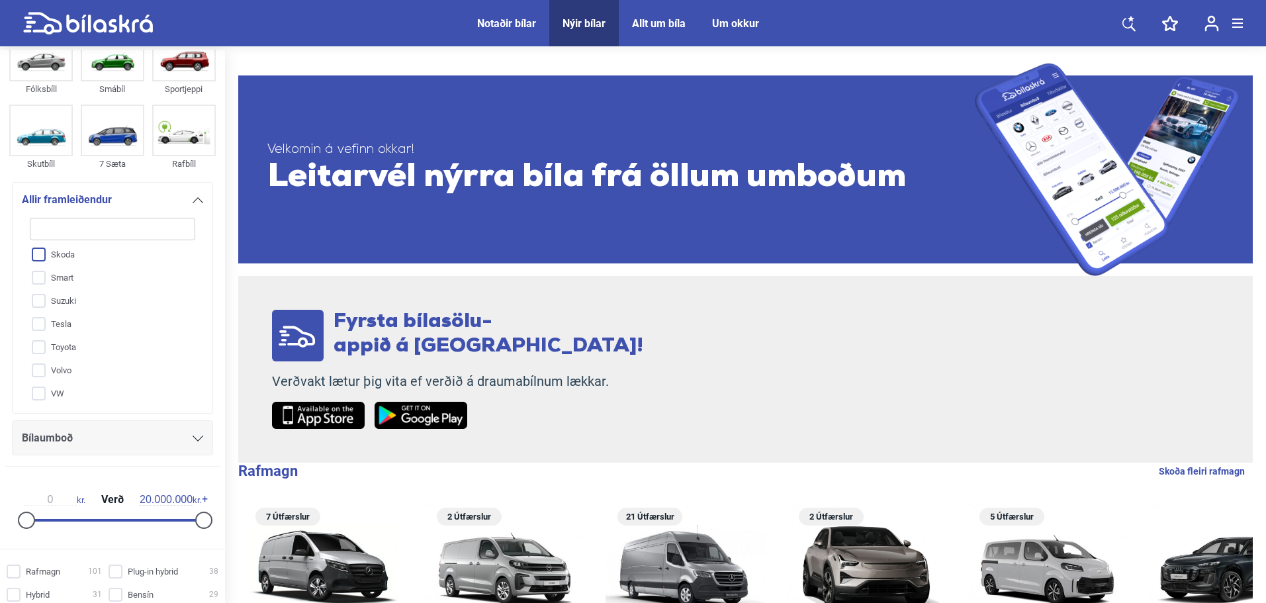
click at [77, 265] on input "Skoda" at bounding box center [104, 254] width 167 height 23
checkbox input "true"
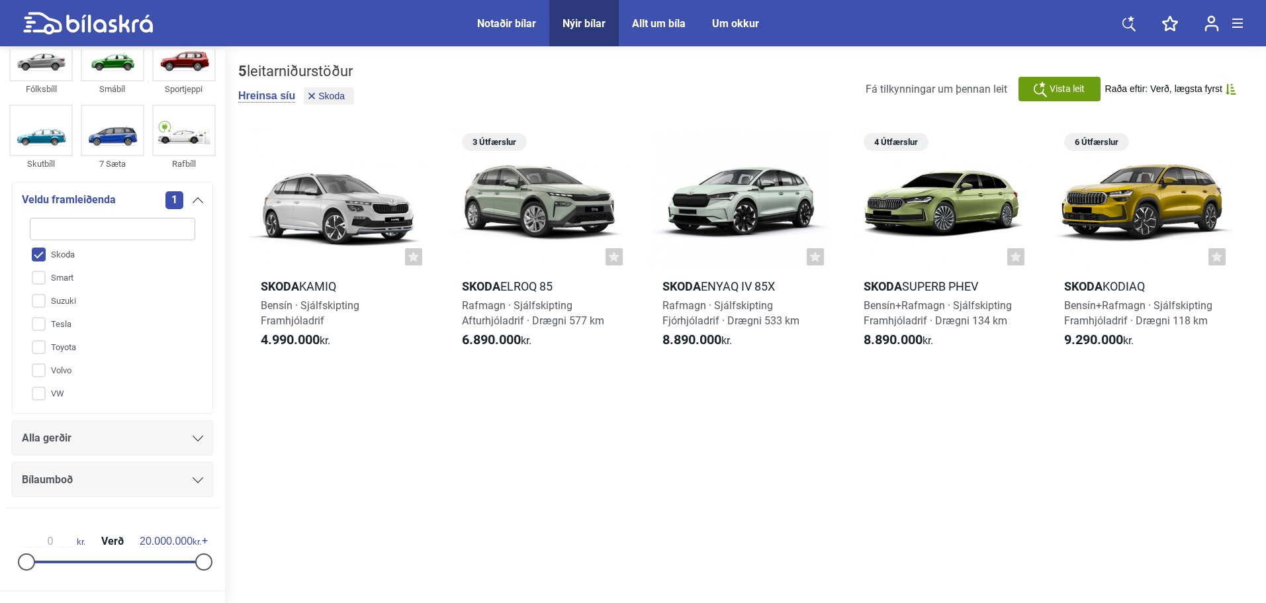
click at [118, 434] on div "Alla gerðir" at bounding box center [112, 438] width 181 height 19
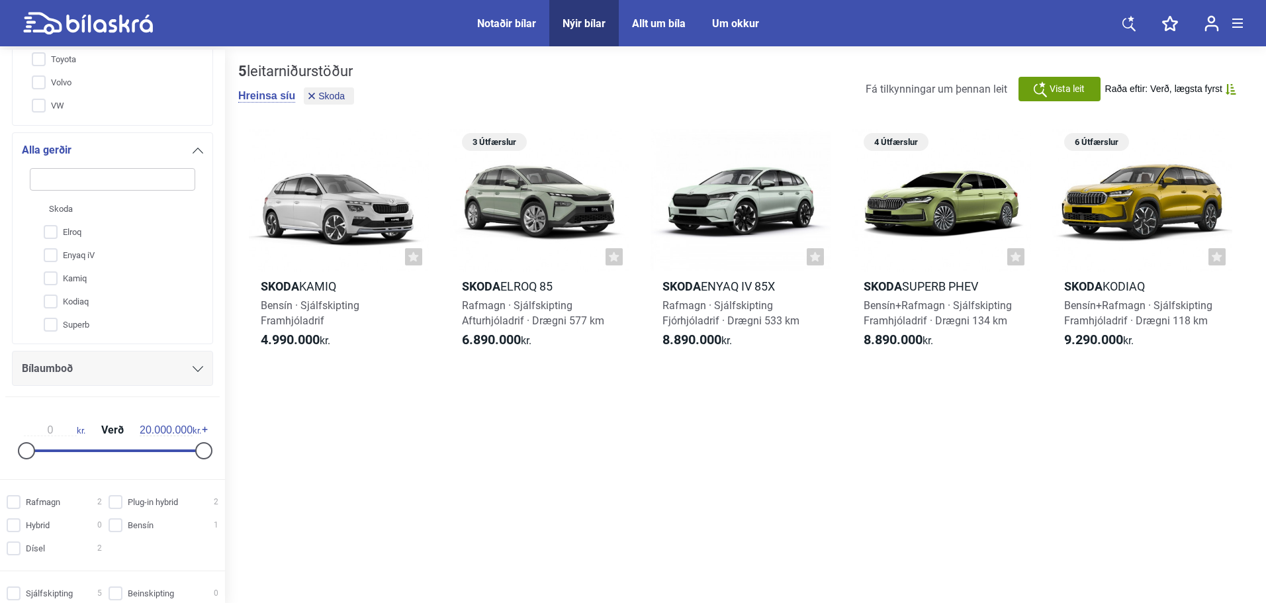
scroll to position [308, 0]
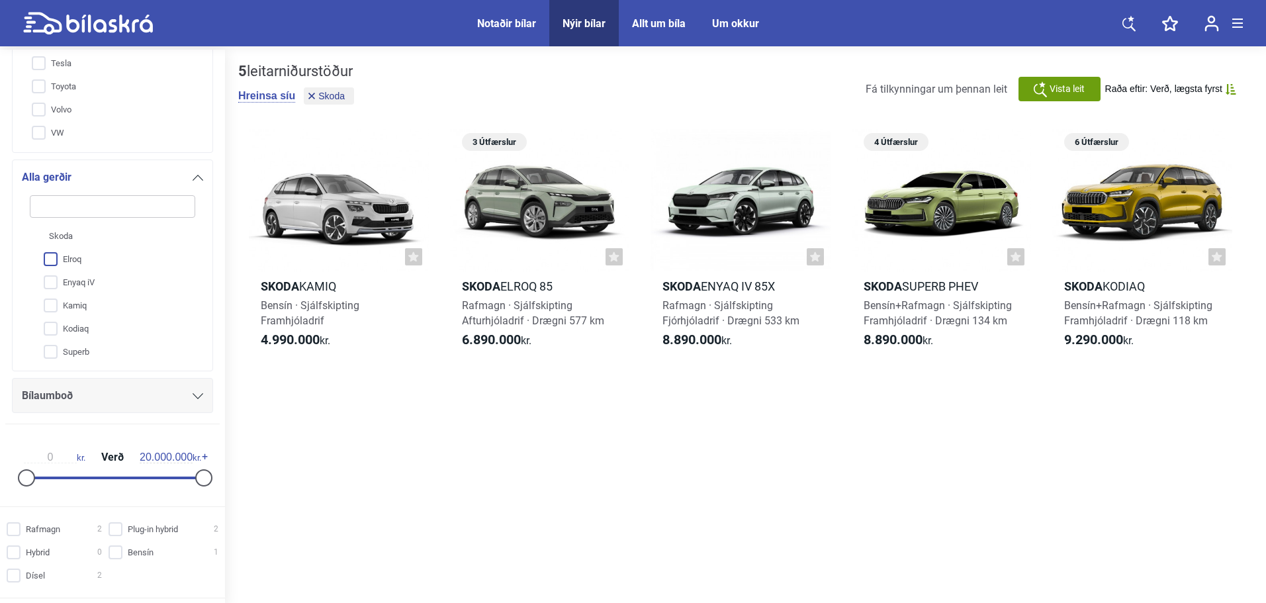
click at [119, 259] on input "Elroq" at bounding box center [104, 259] width 167 height 23
checkbox input "true"
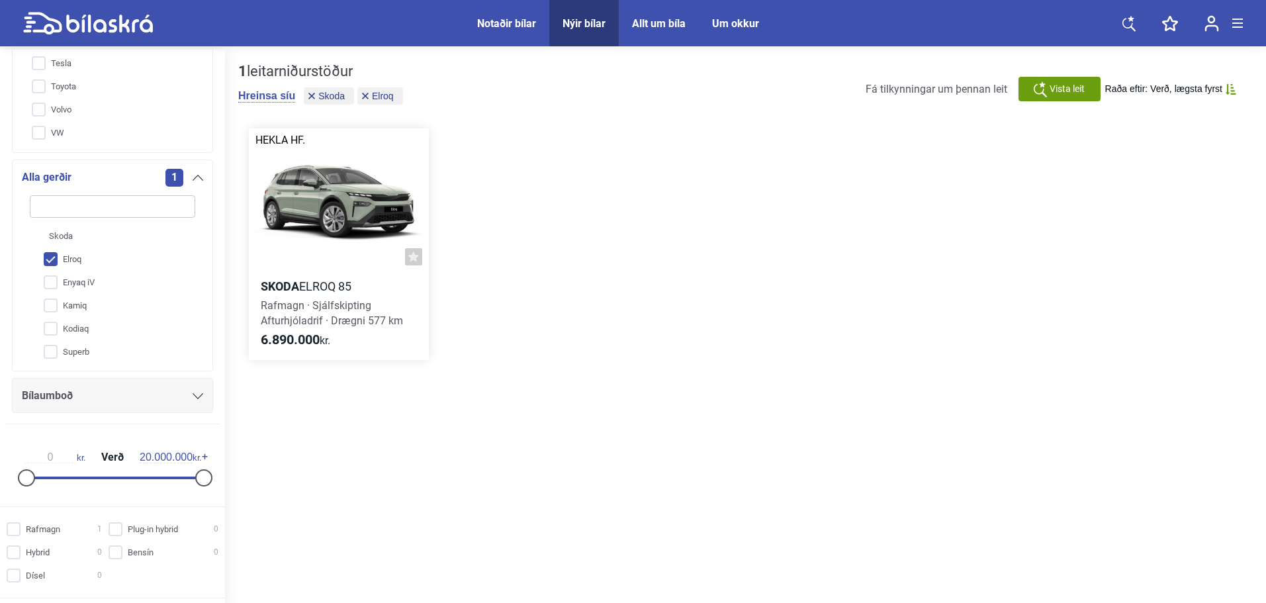
click at [359, 198] on div at bounding box center [339, 200] width 180 height 144
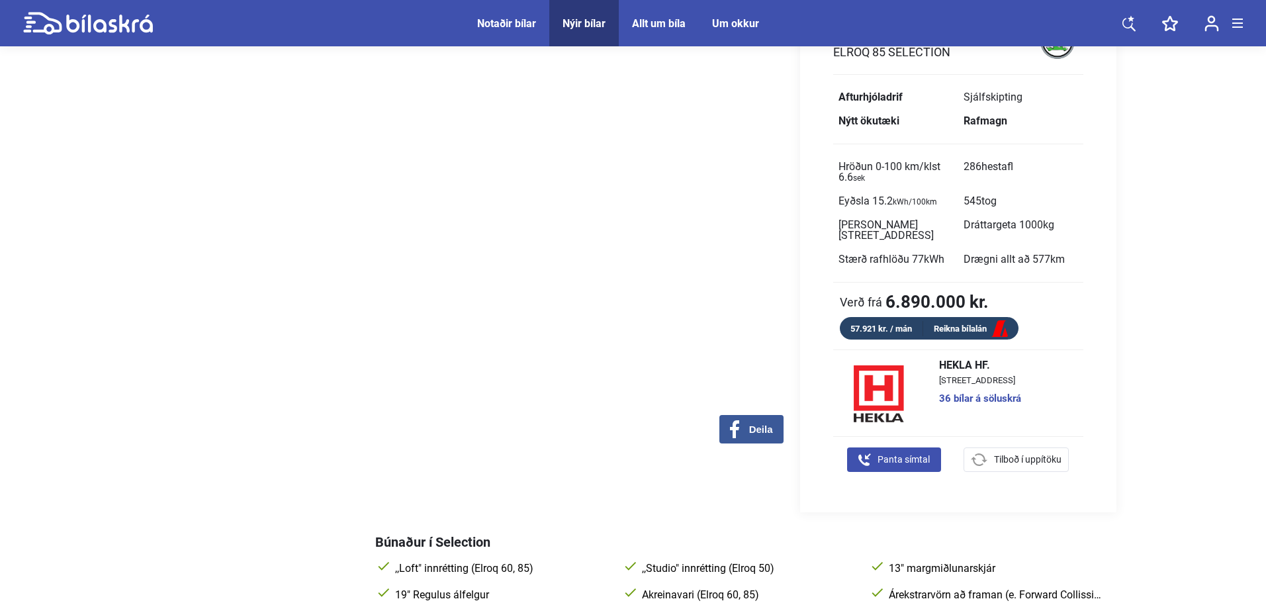
scroll to position [551, 0]
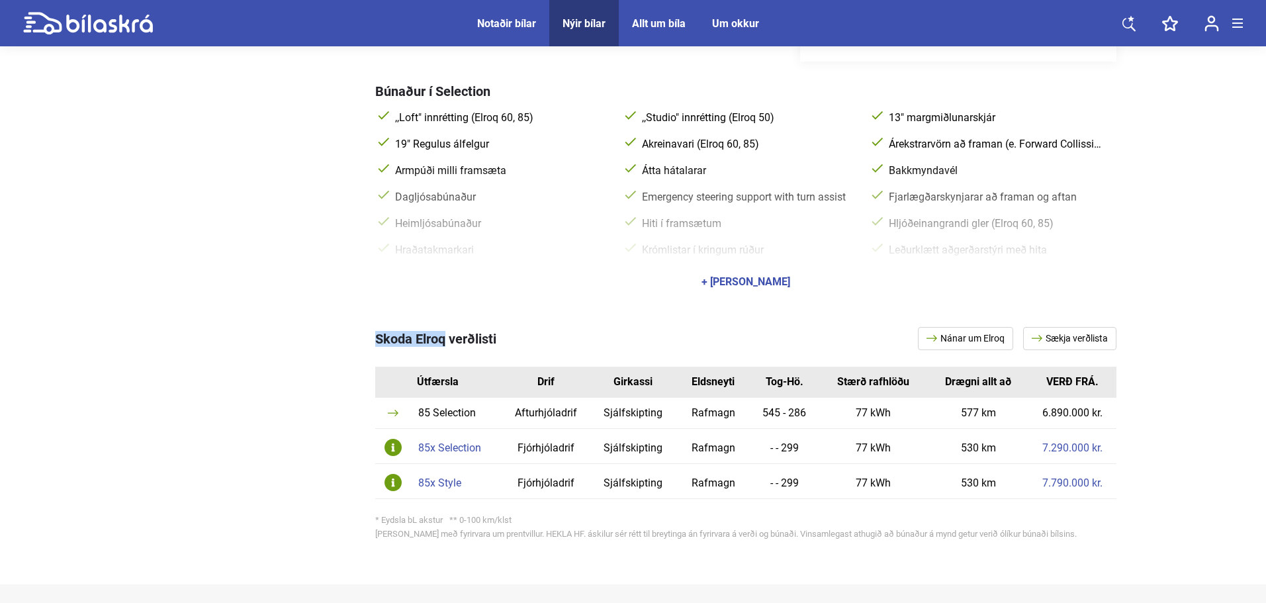
copy span "Skoda Elroq"
drag, startPoint x: 375, startPoint y: 330, endPoint x: 445, endPoint y: 330, distance: 69.5
click at [445, 331] on span "Skoda Elroq verðlisti" at bounding box center [435, 339] width 121 height 16
copy span "Skoda Elroq"
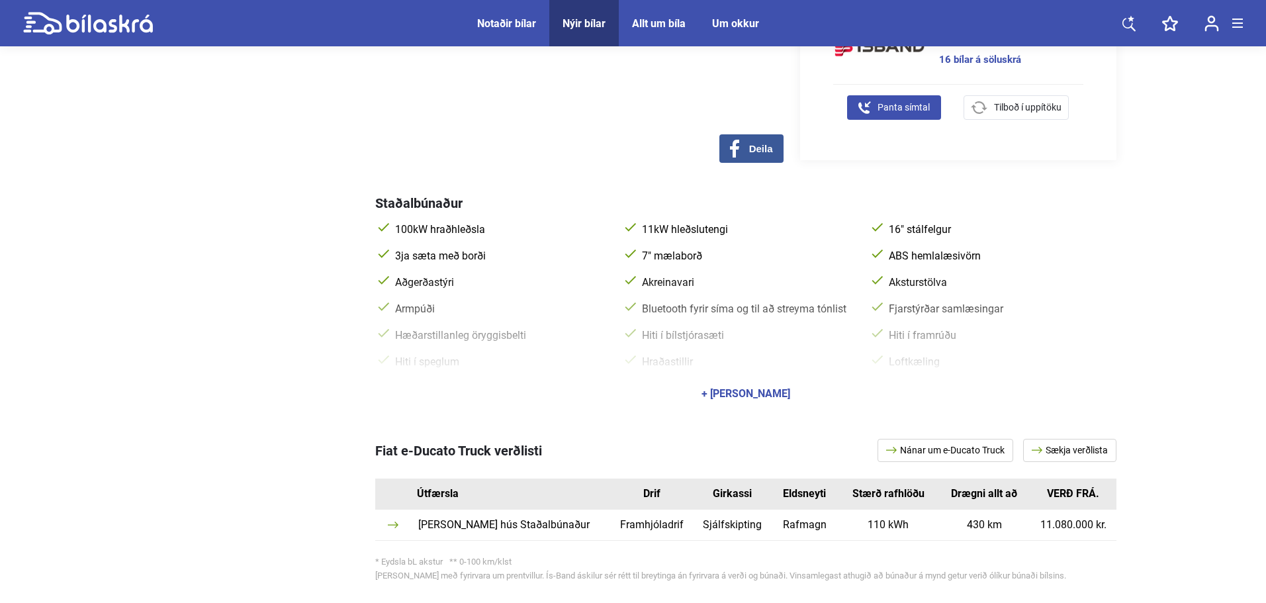
scroll to position [551, 0]
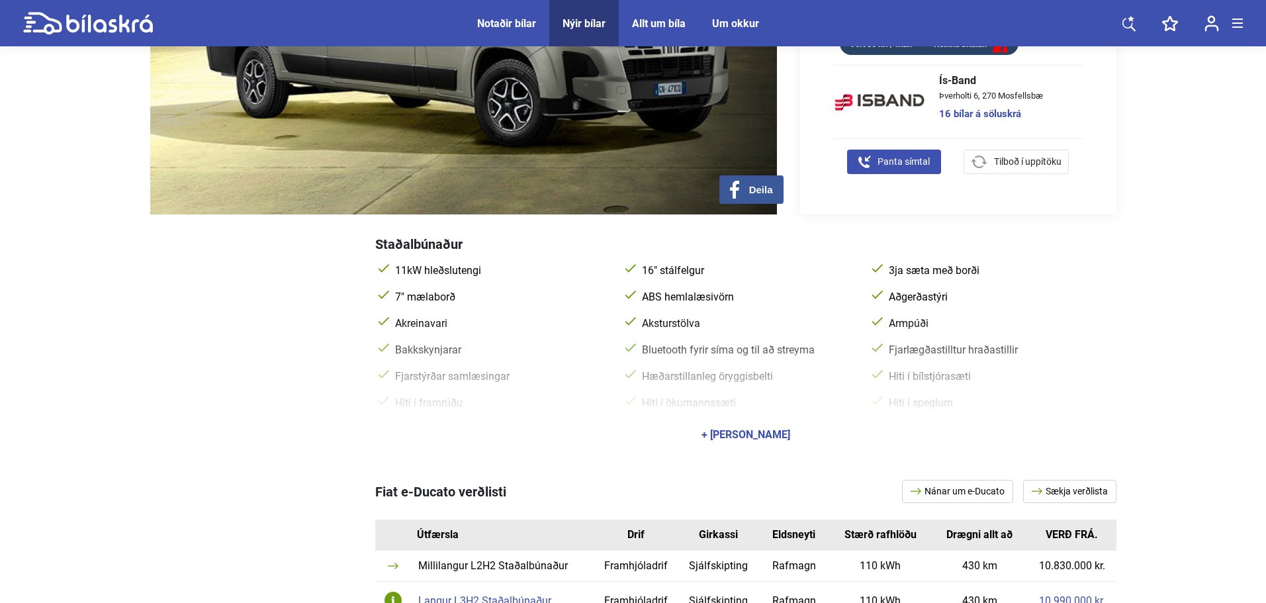
scroll to position [551, 0]
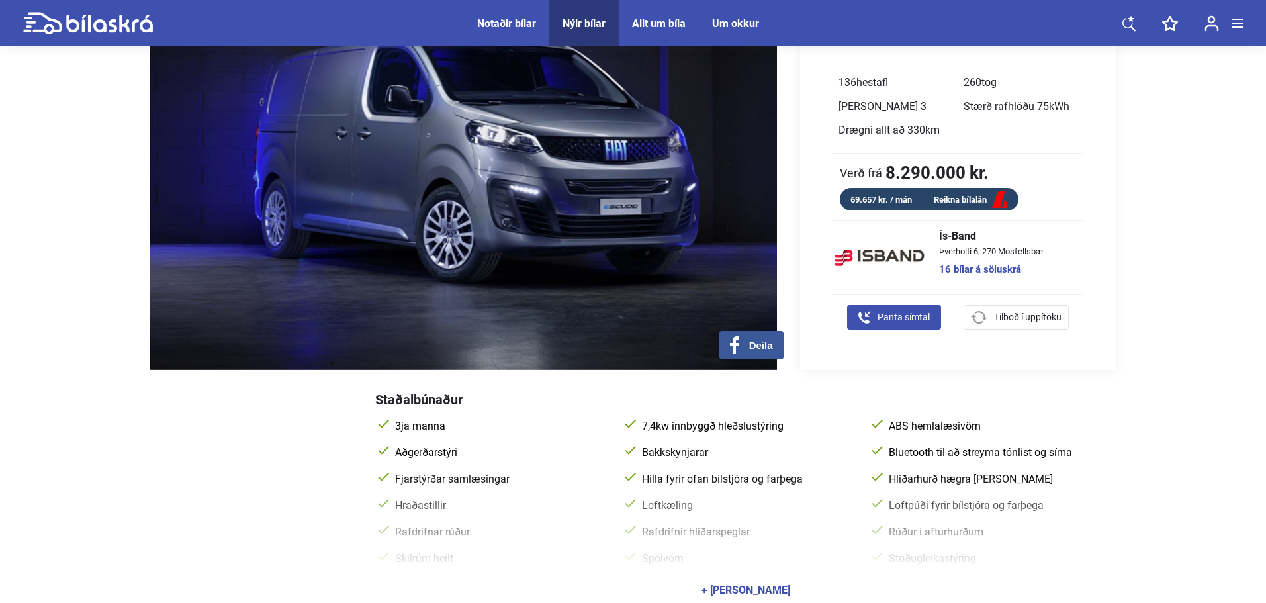
scroll to position [441, 0]
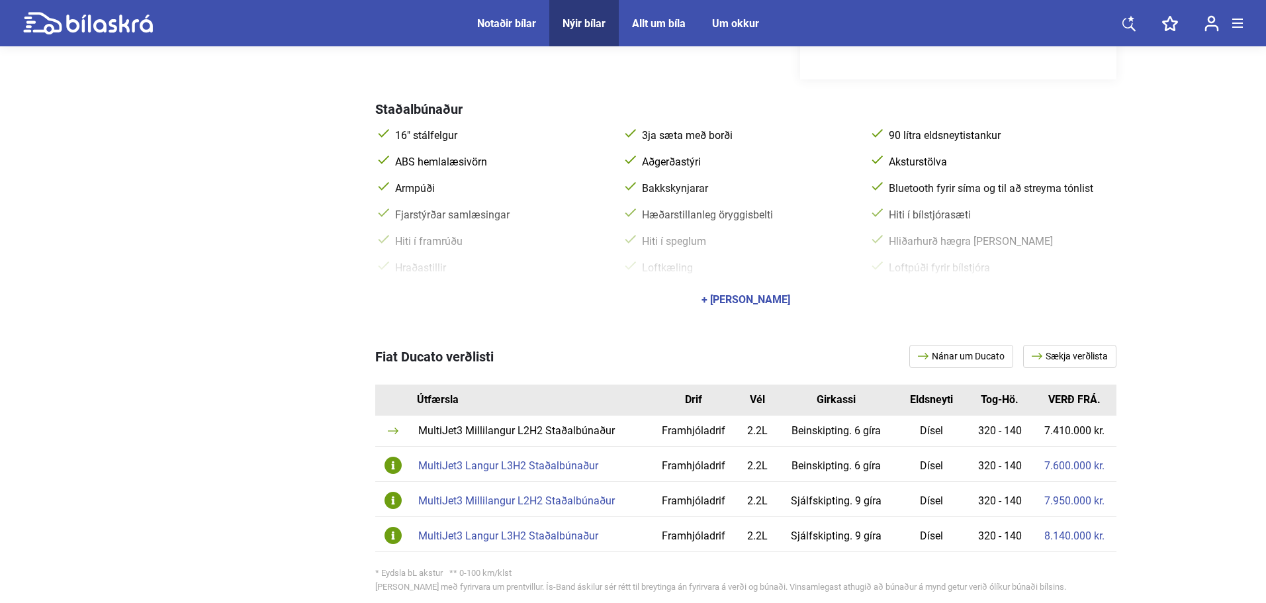
scroll to position [772, 0]
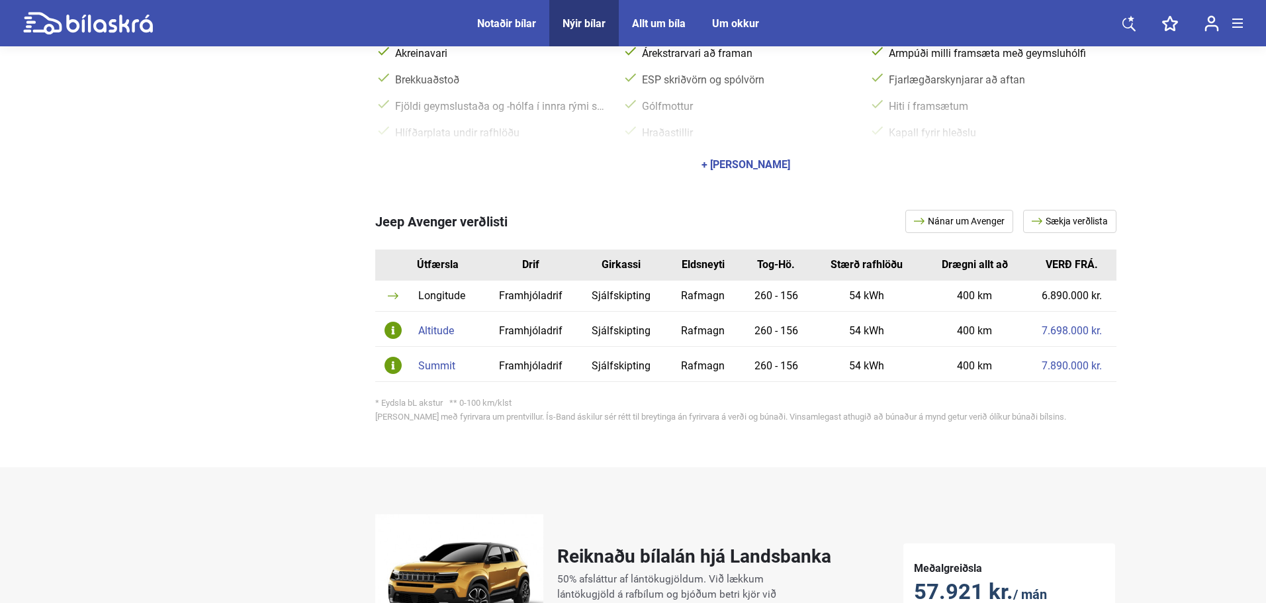
scroll to position [662, 0]
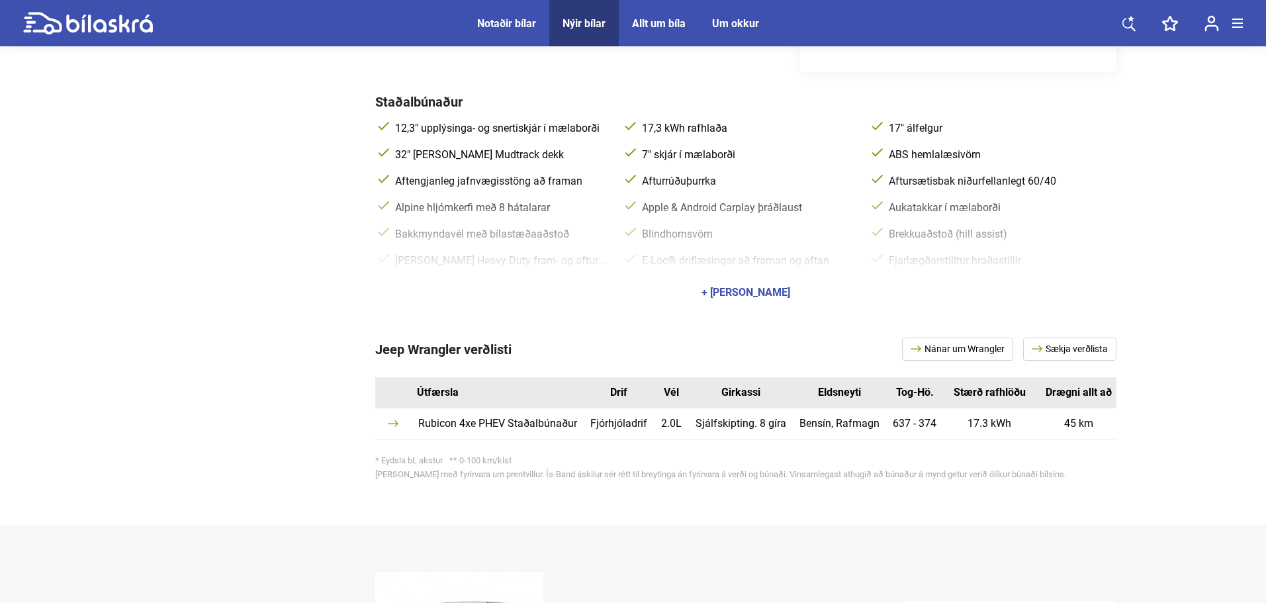
scroll to position [0, 83]
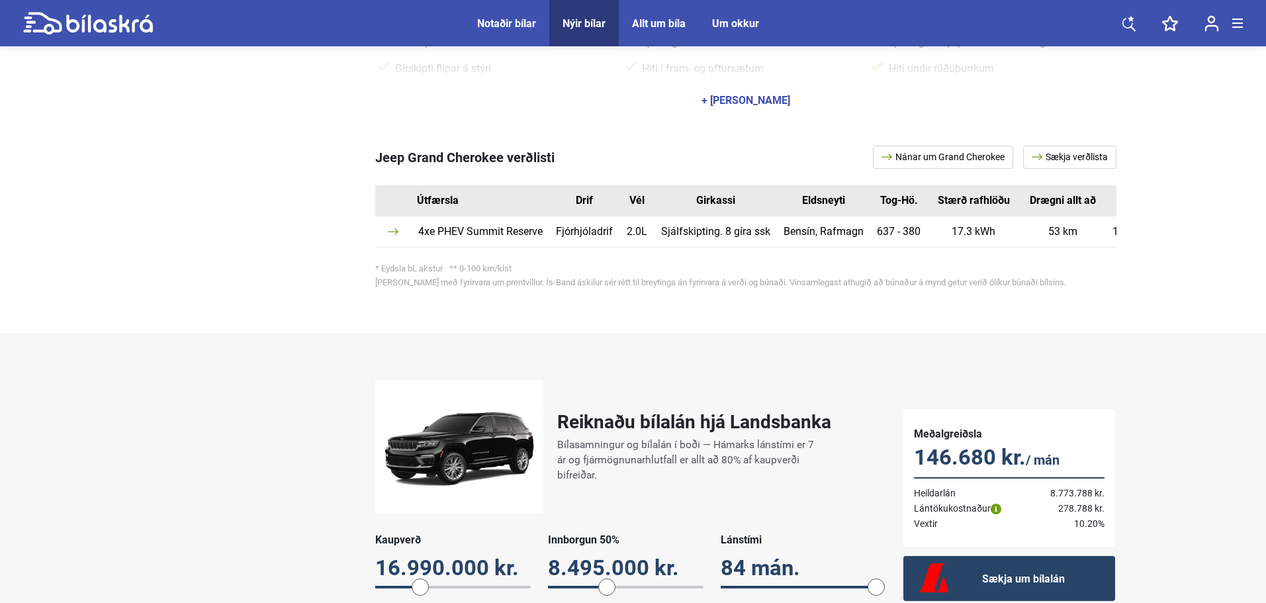
scroll to position [0, 69]
